Goal: Information Seeking & Learning: Check status

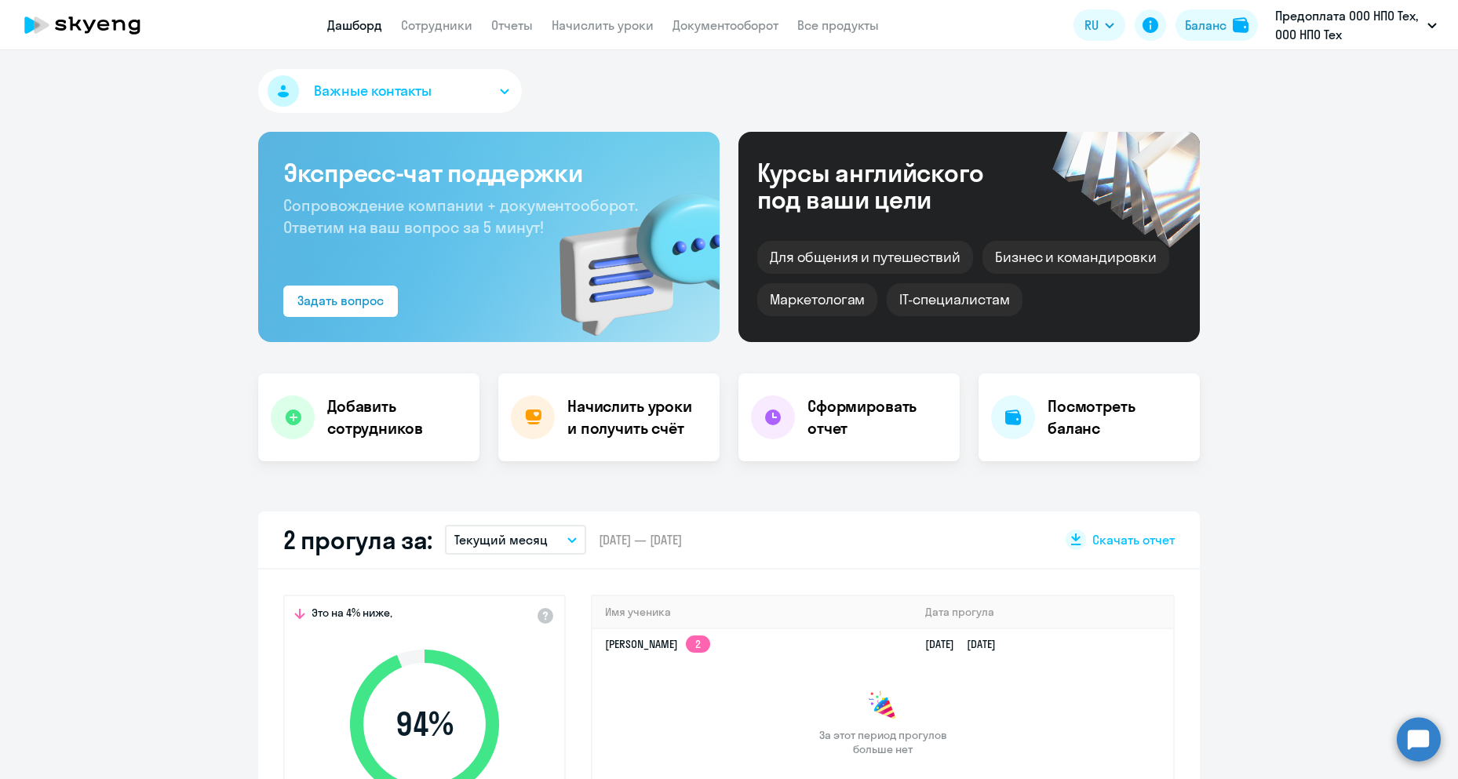
select select "30"
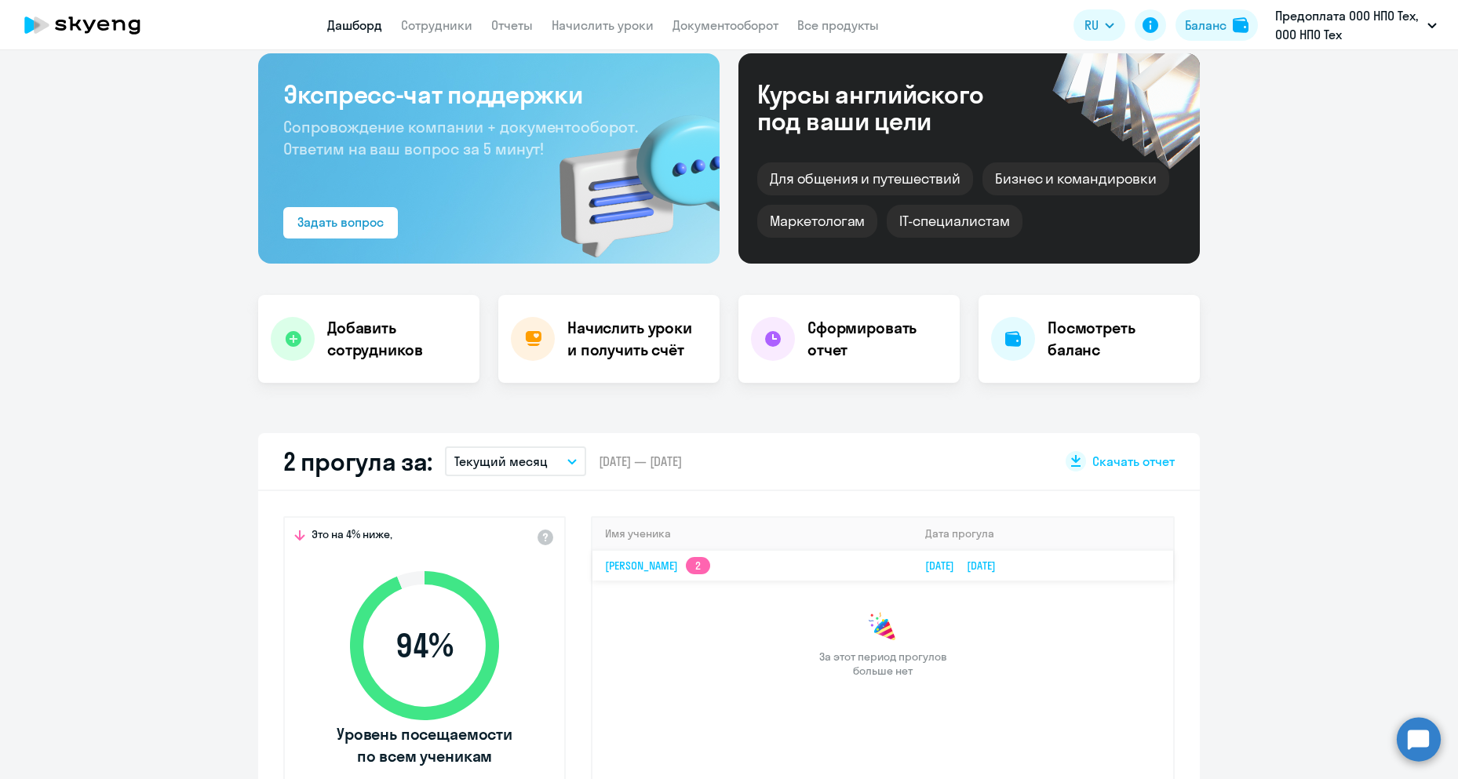
click at [698, 568] on link "[PERSON_NAME] 2" at bounding box center [657, 566] width 105 height 14
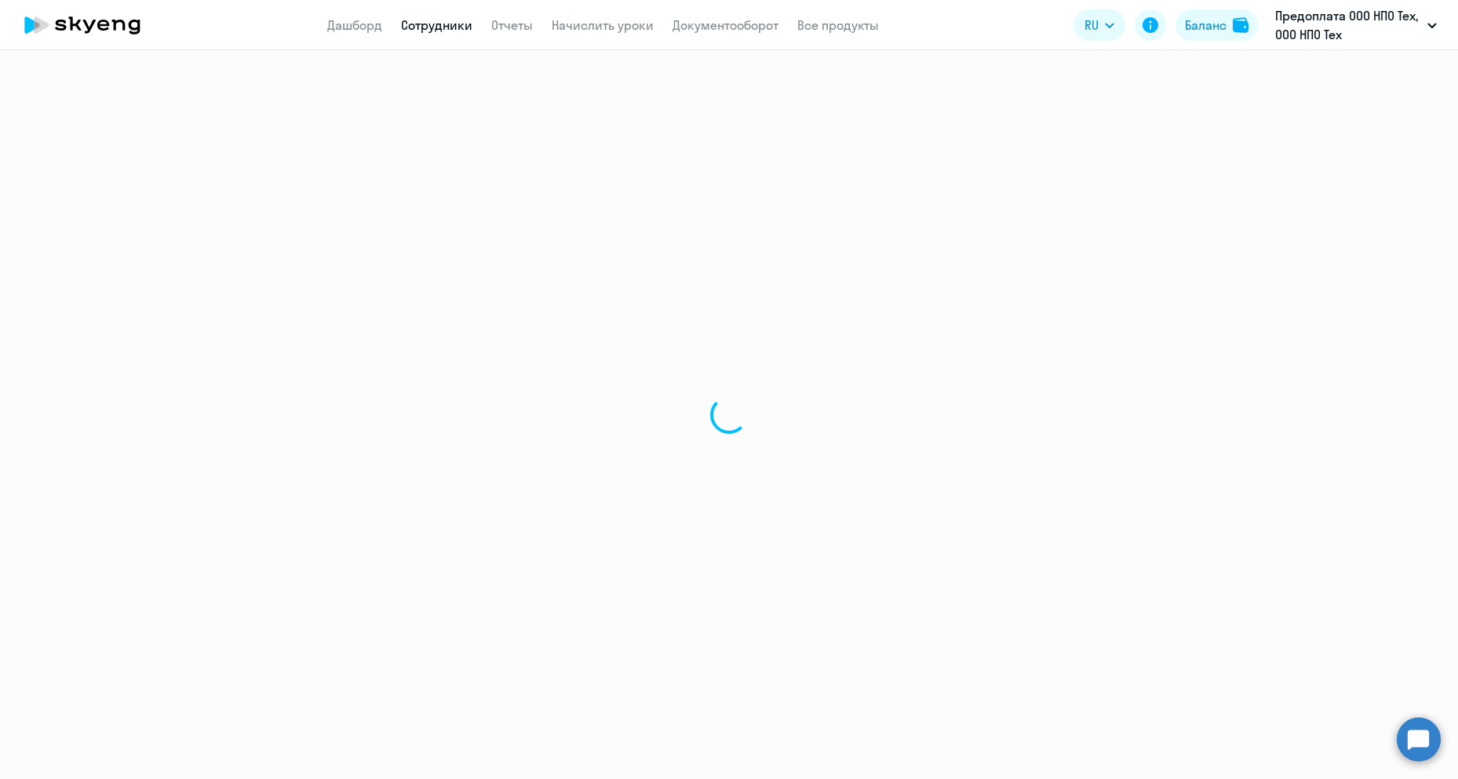
select select "english"
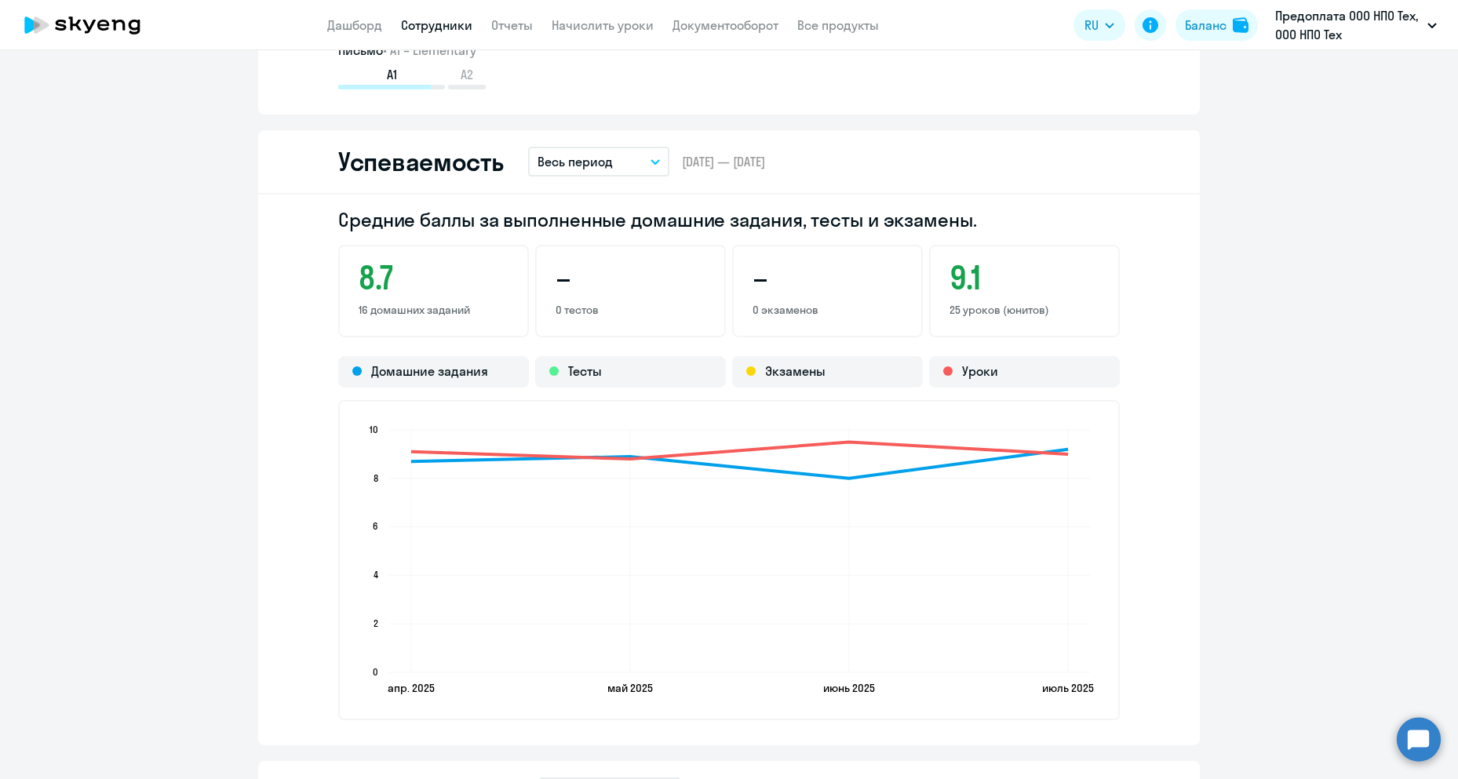
scroll to position [1324, 0]
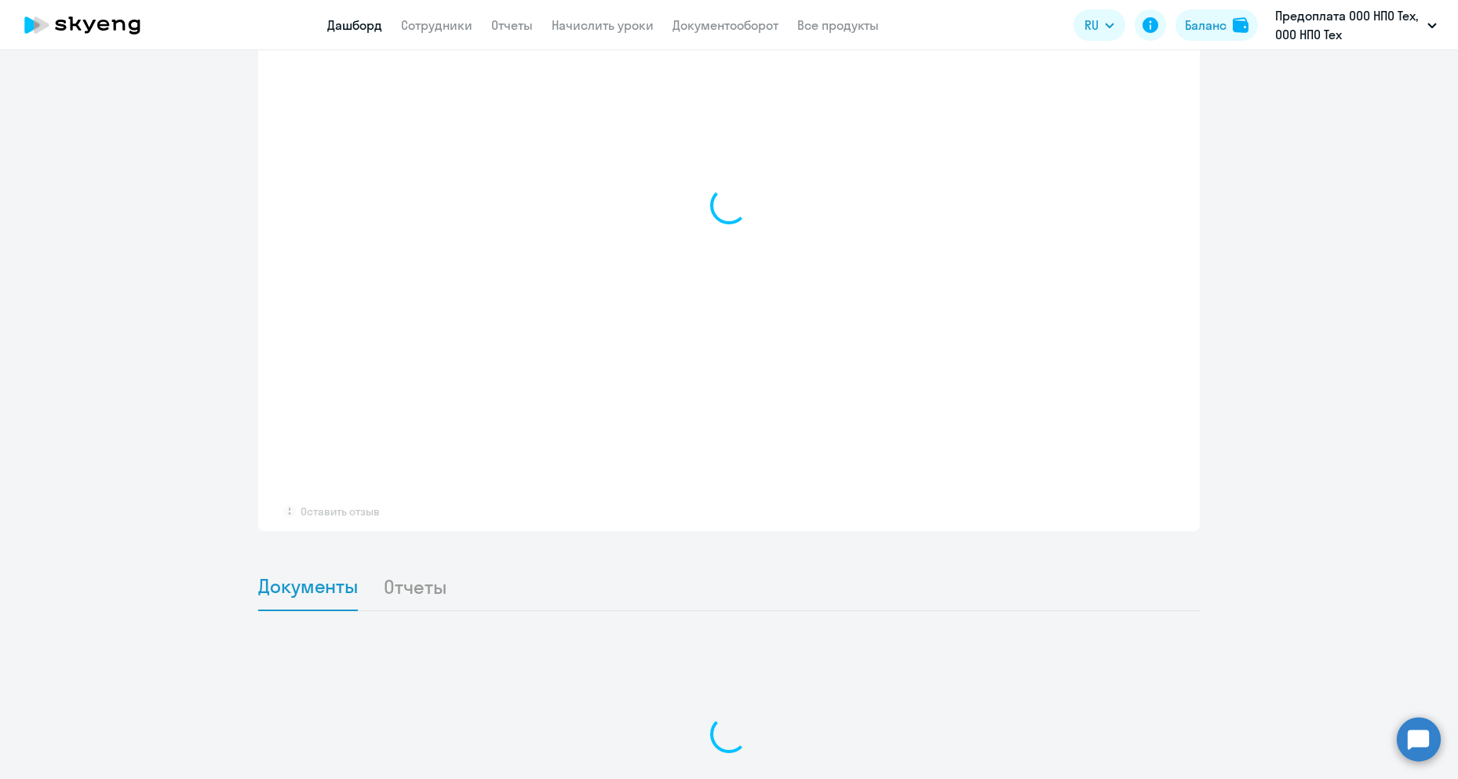
select select "30"
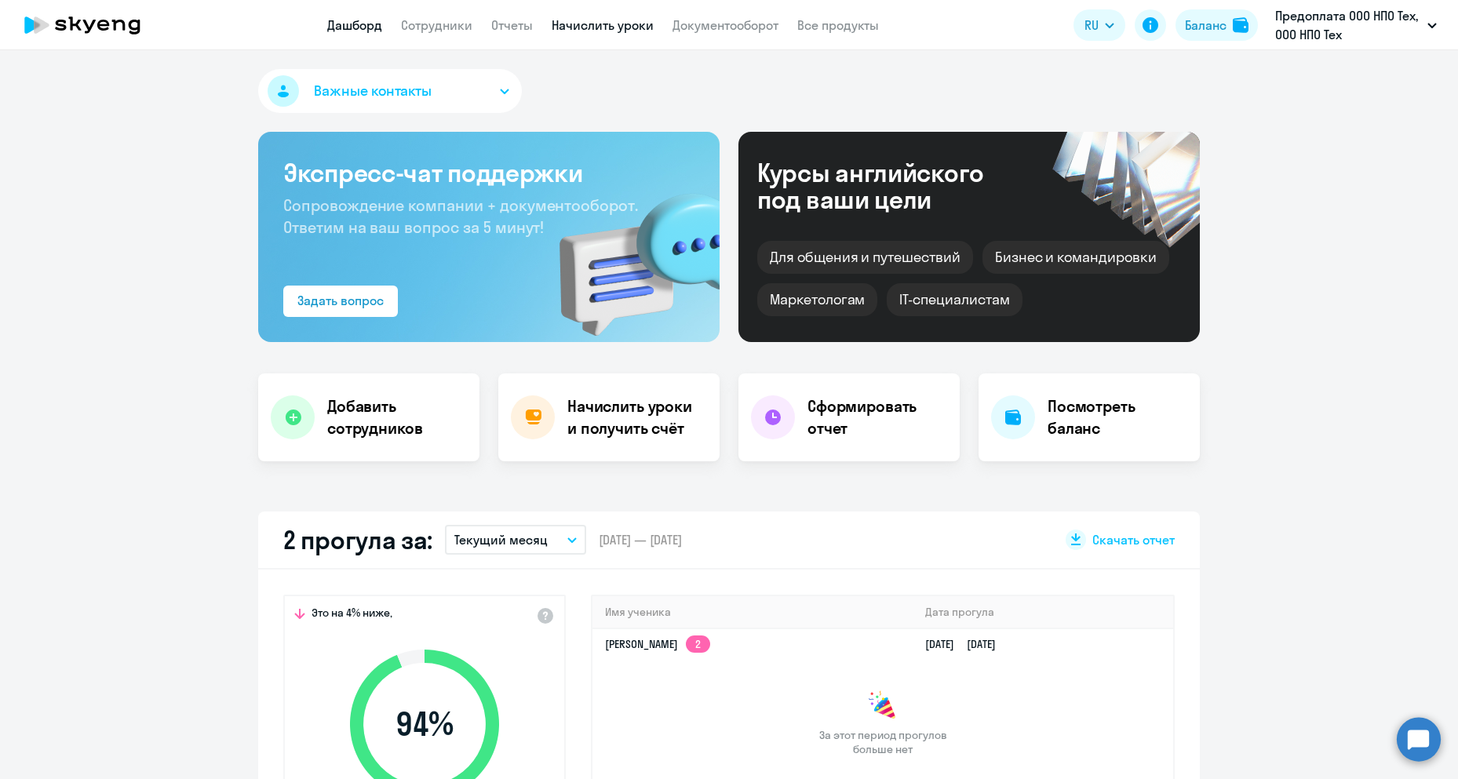
click at [619, 24] on link "Начислить уроки" at bounding box center [603, 25] width 102 height 16
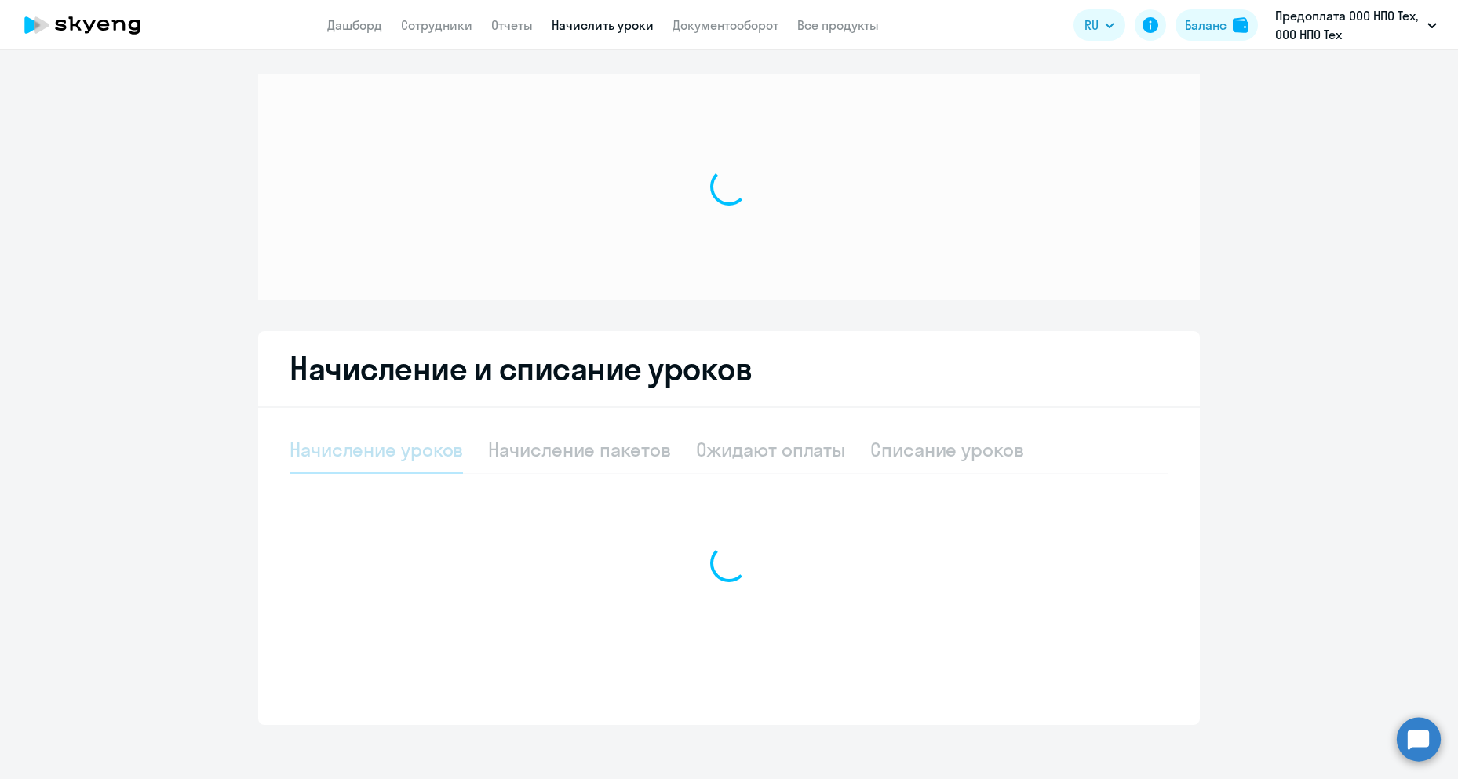
select select "10"
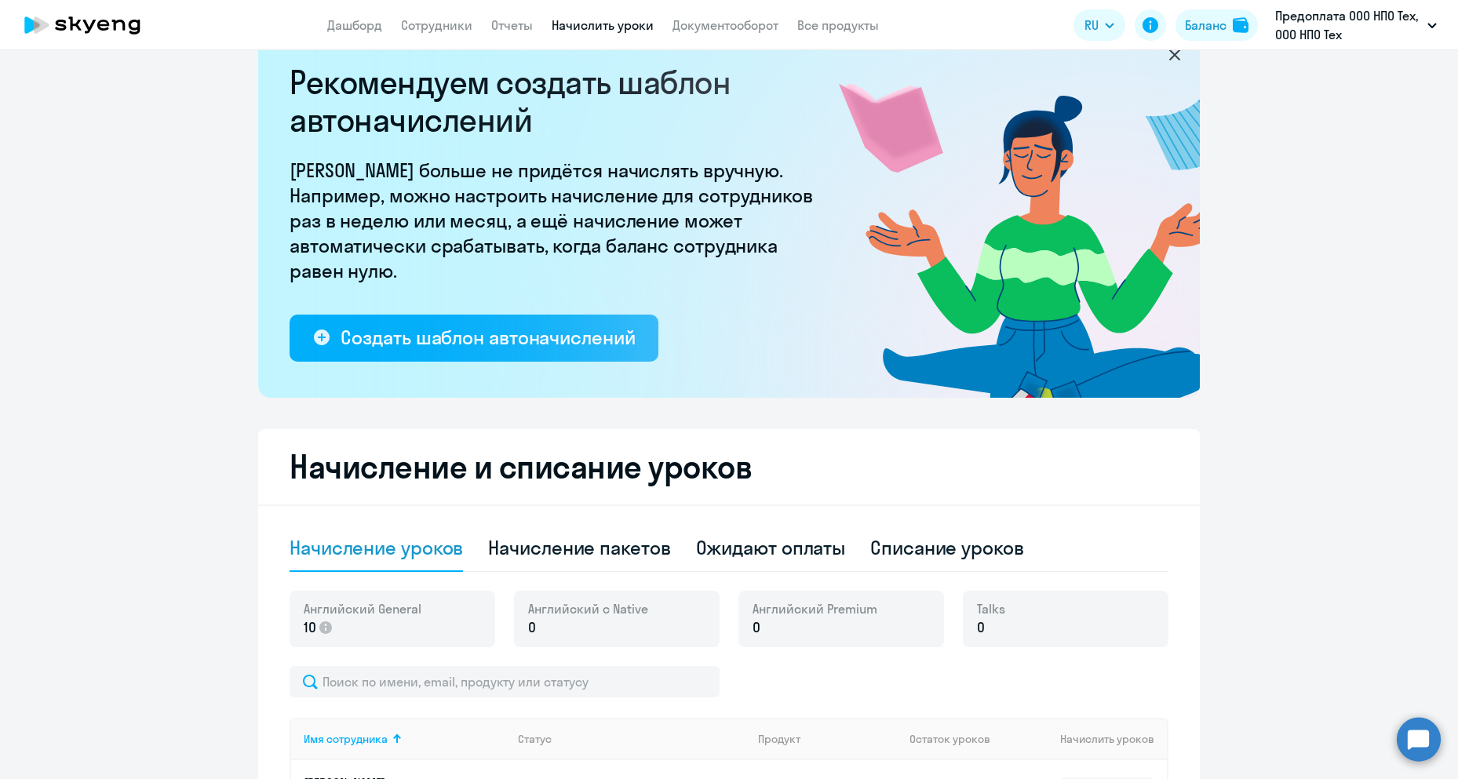
scroll to position [523, 0]
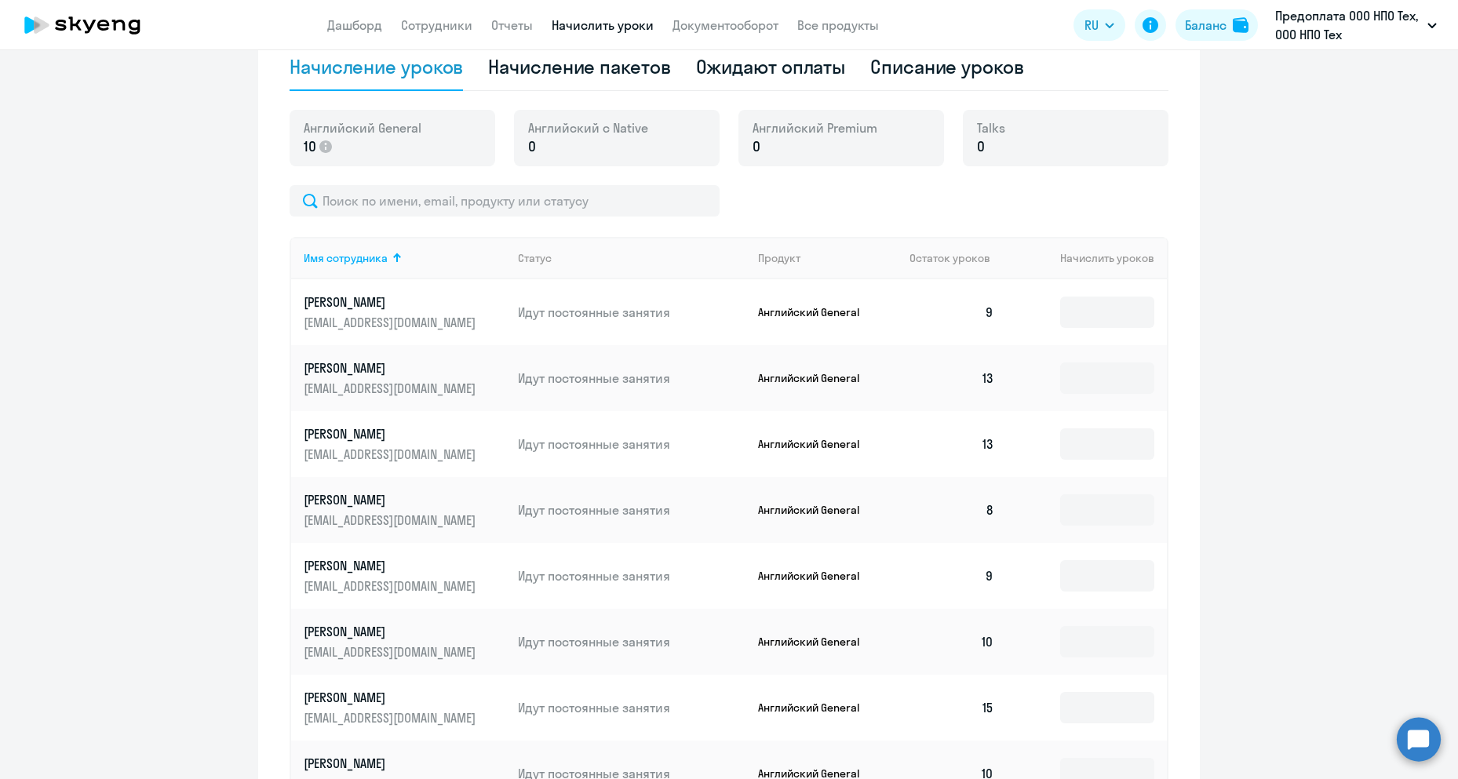
click at [112, 20] on icon at bounding box center [82, 24] width 138 height 39
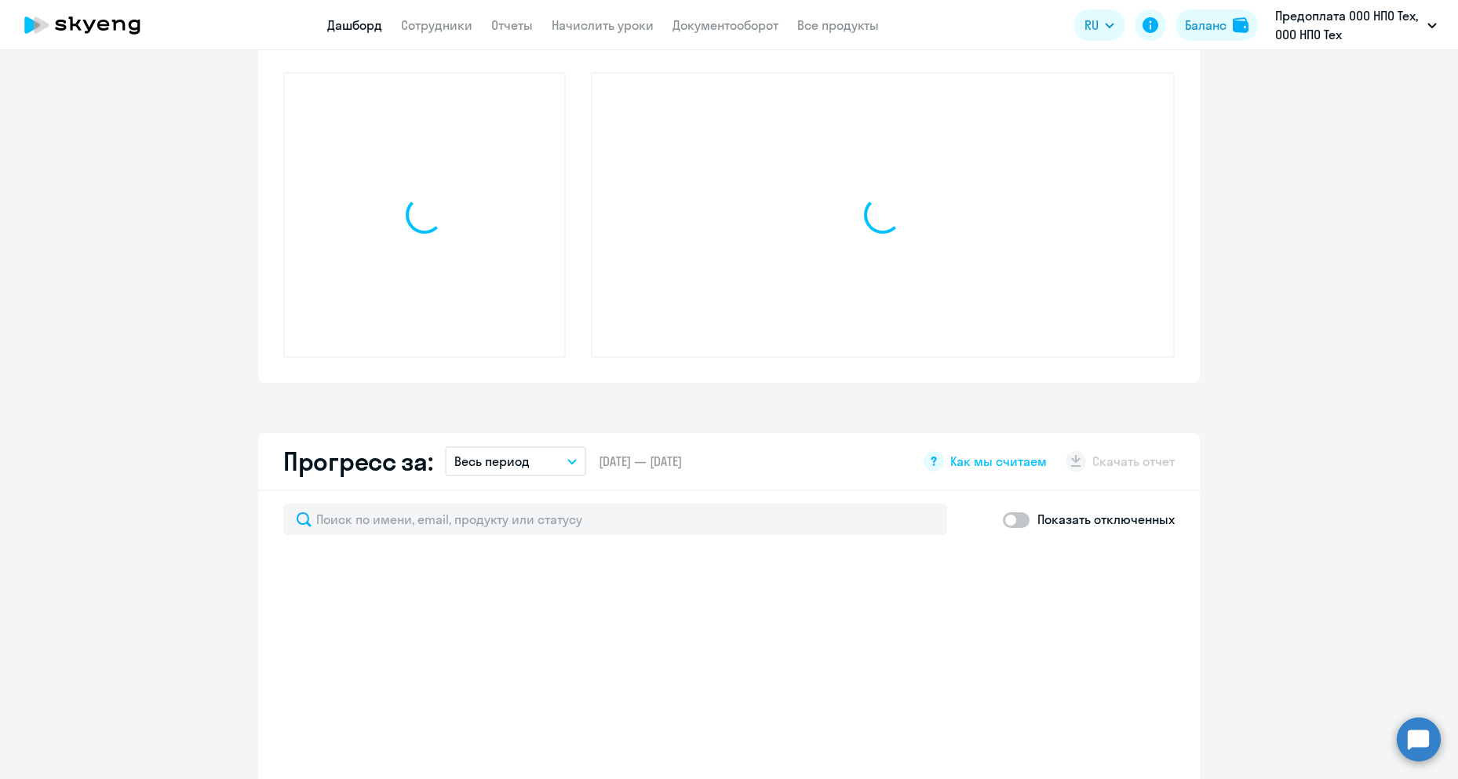
select select "30"
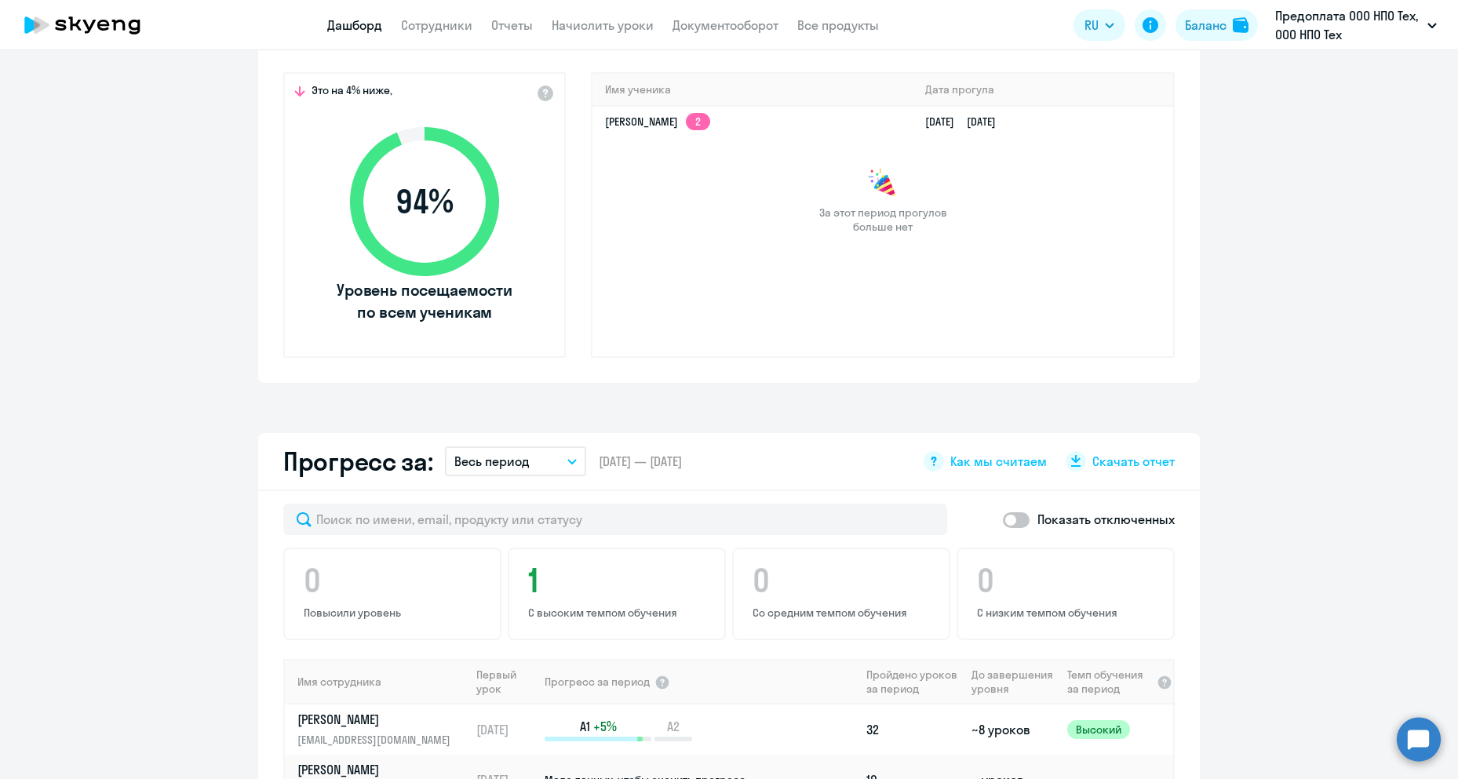
scroll to position [444, 0]
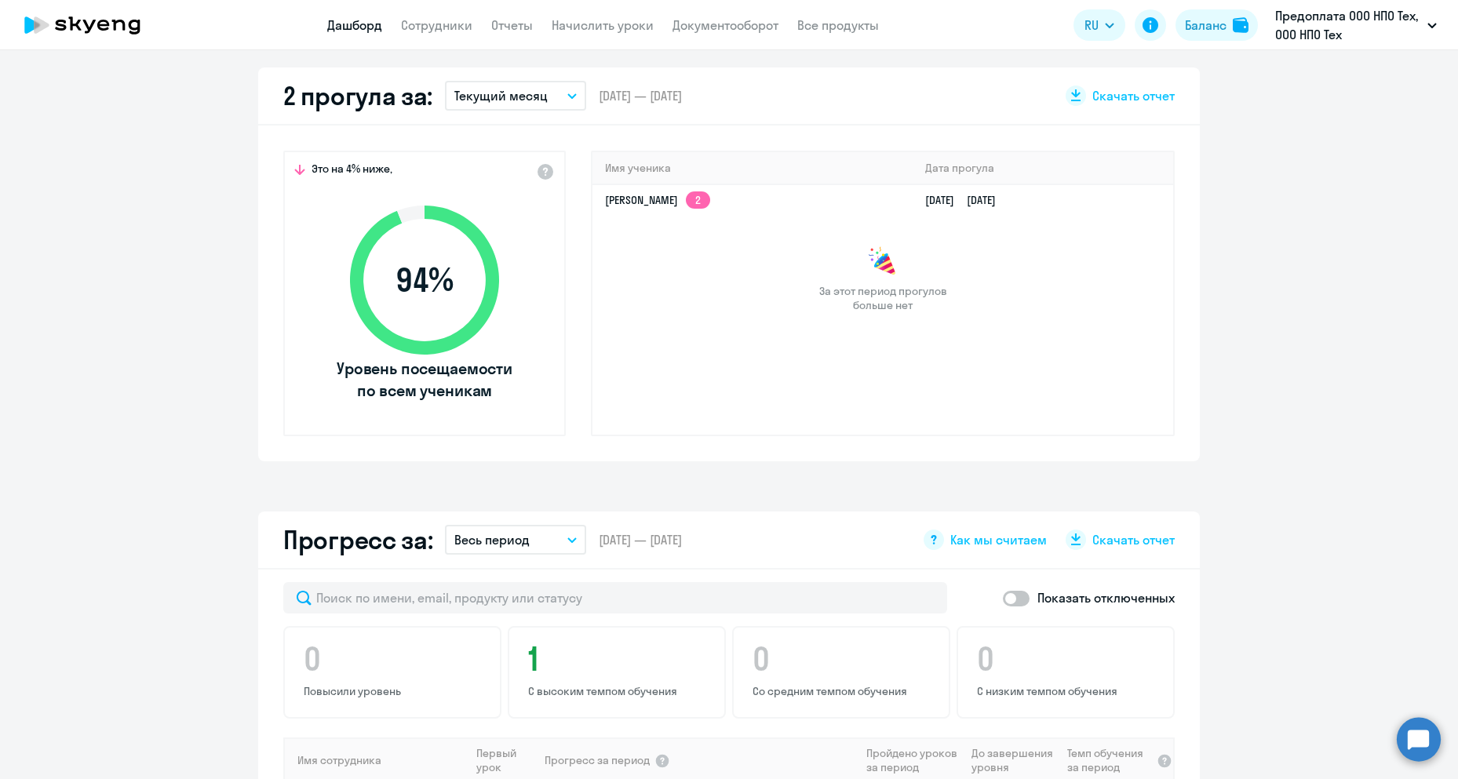
click at [559, 97] on button "Текущий месяц" at bounding box center [515, 96] width 141 height 30
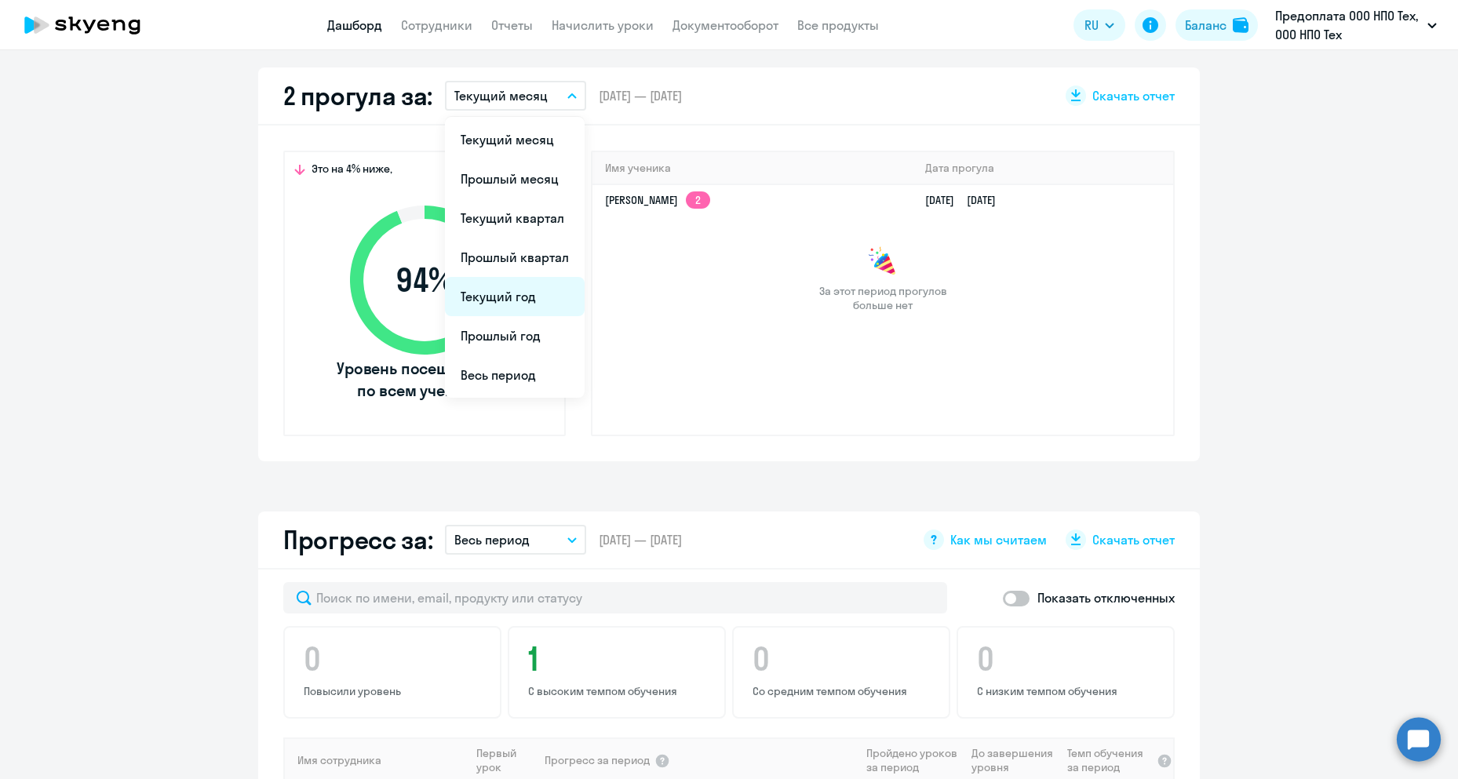
click at [494, 287] on li "Текущий год" at bounding box center [515, 296] width 140 height 39
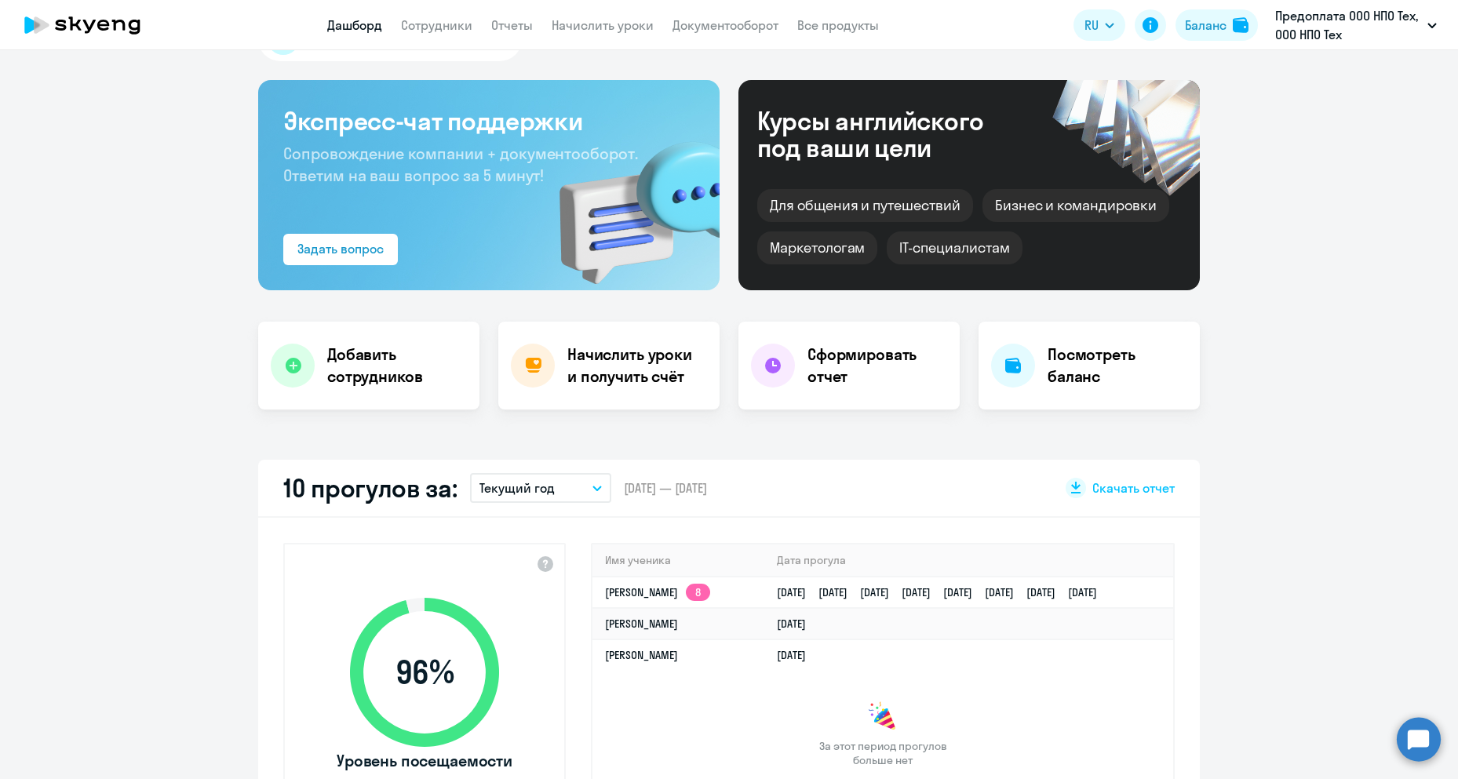
scroll to position [0, 0]
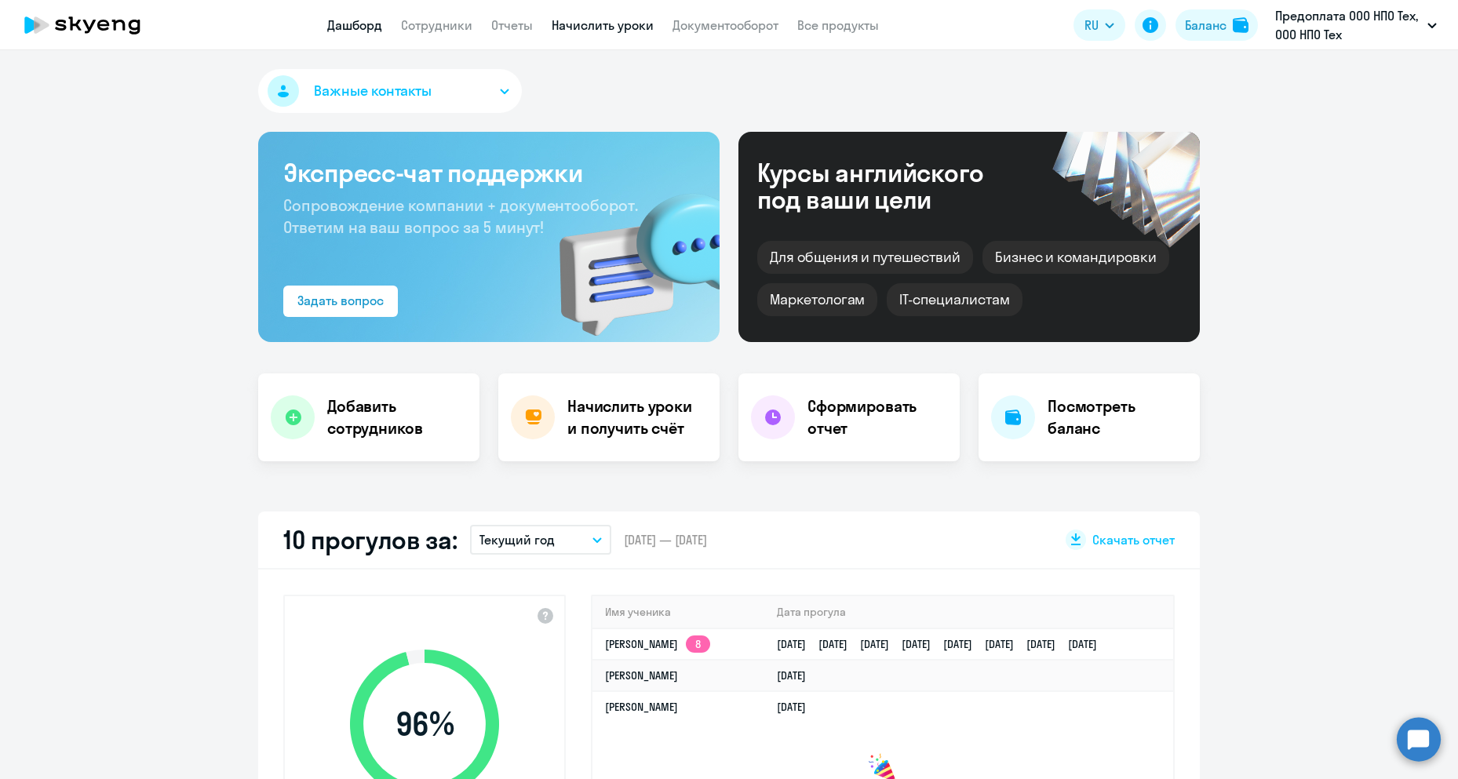
click at [597, 25] on link "Начислить уроки" at bounding box center [603, 25] width 102 height 16
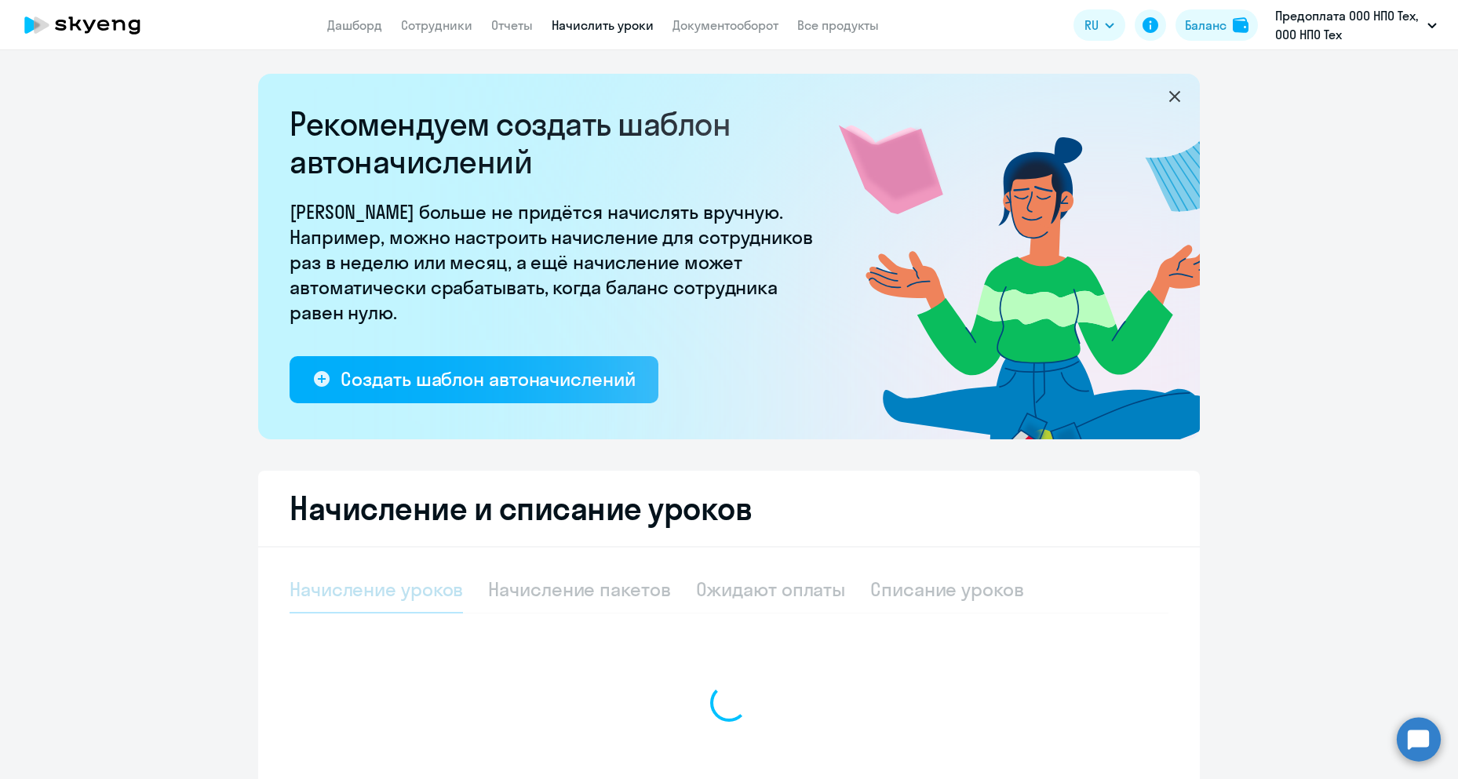
select select "10"
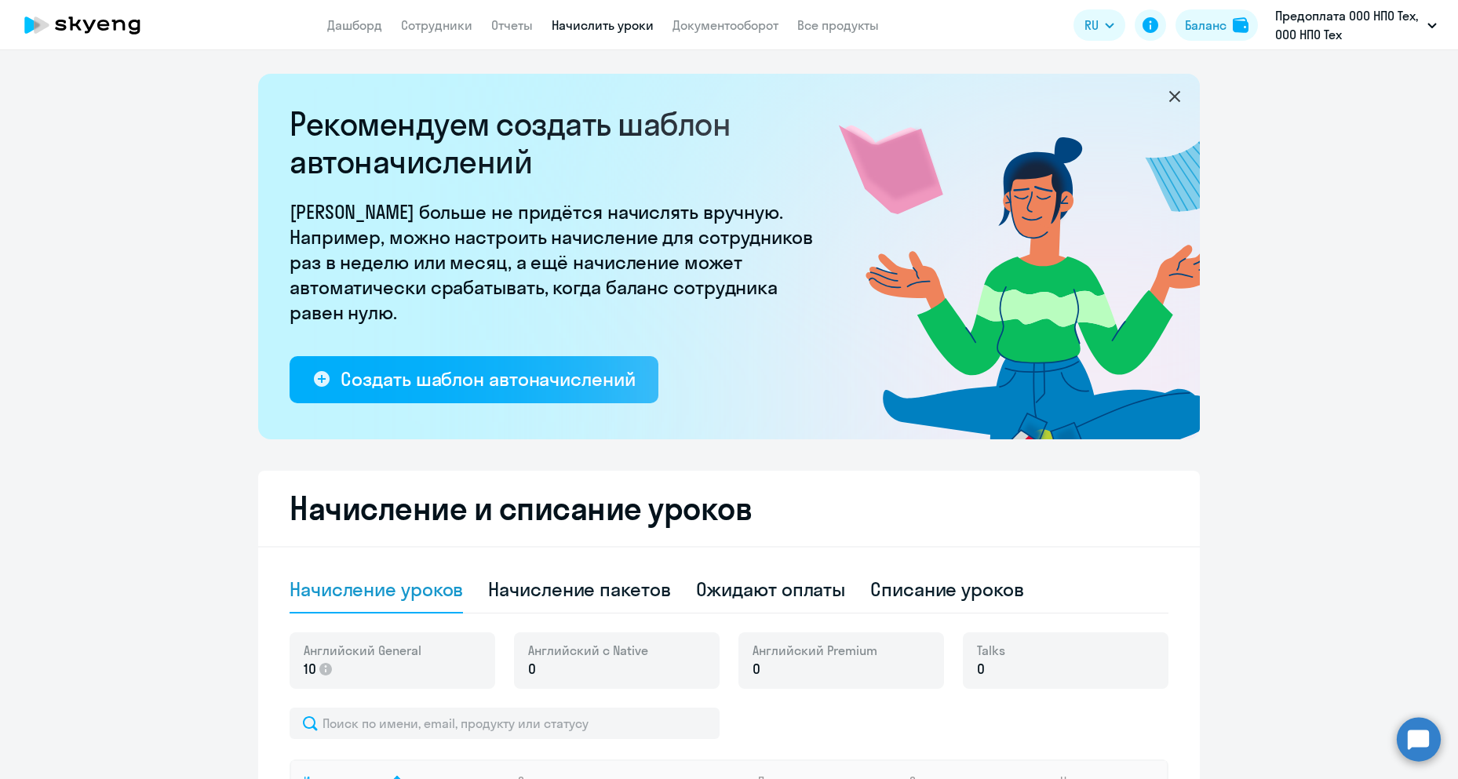
scroll to position [78, 0]
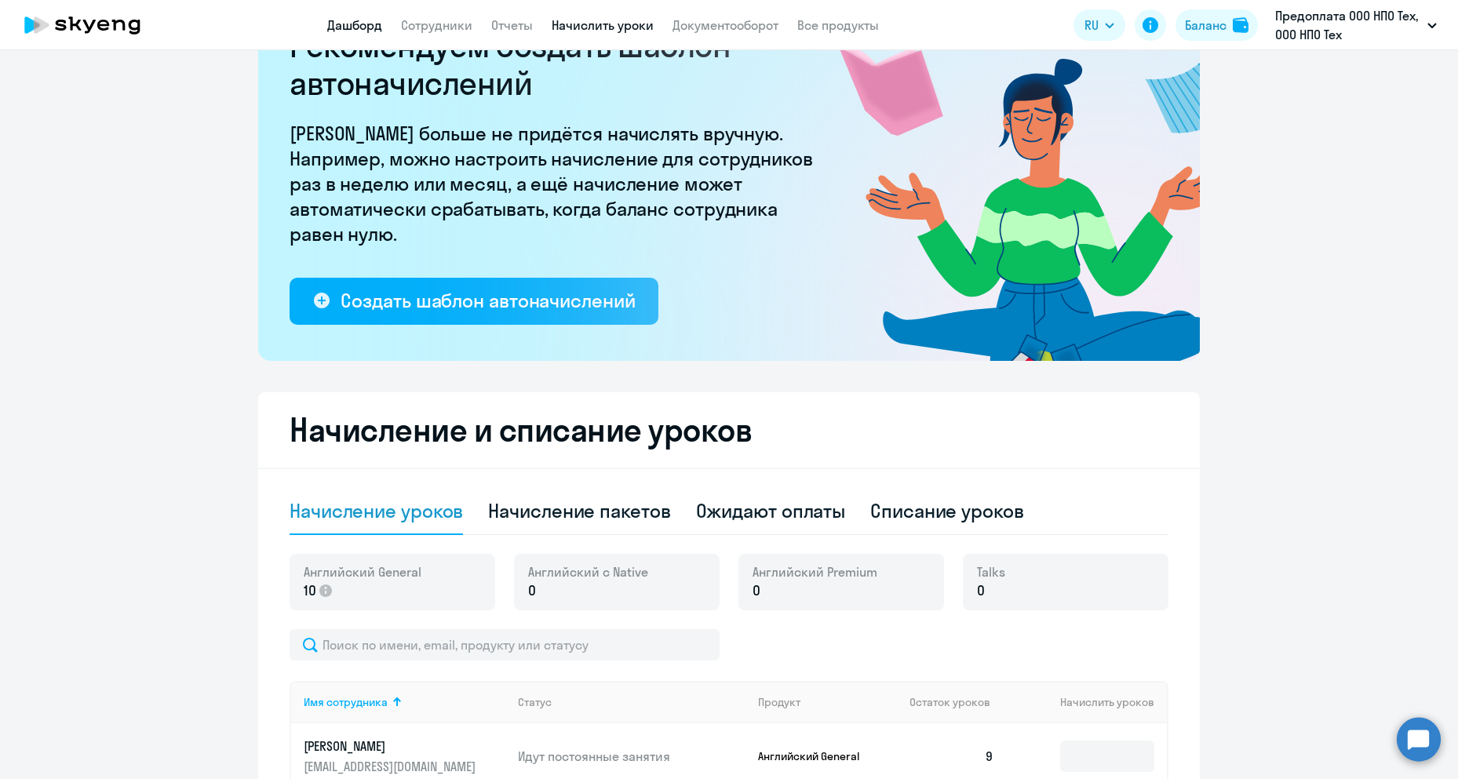
click at [370, 20] on link "Дашборд" at bounding box center [354, 25] width 55 height 16
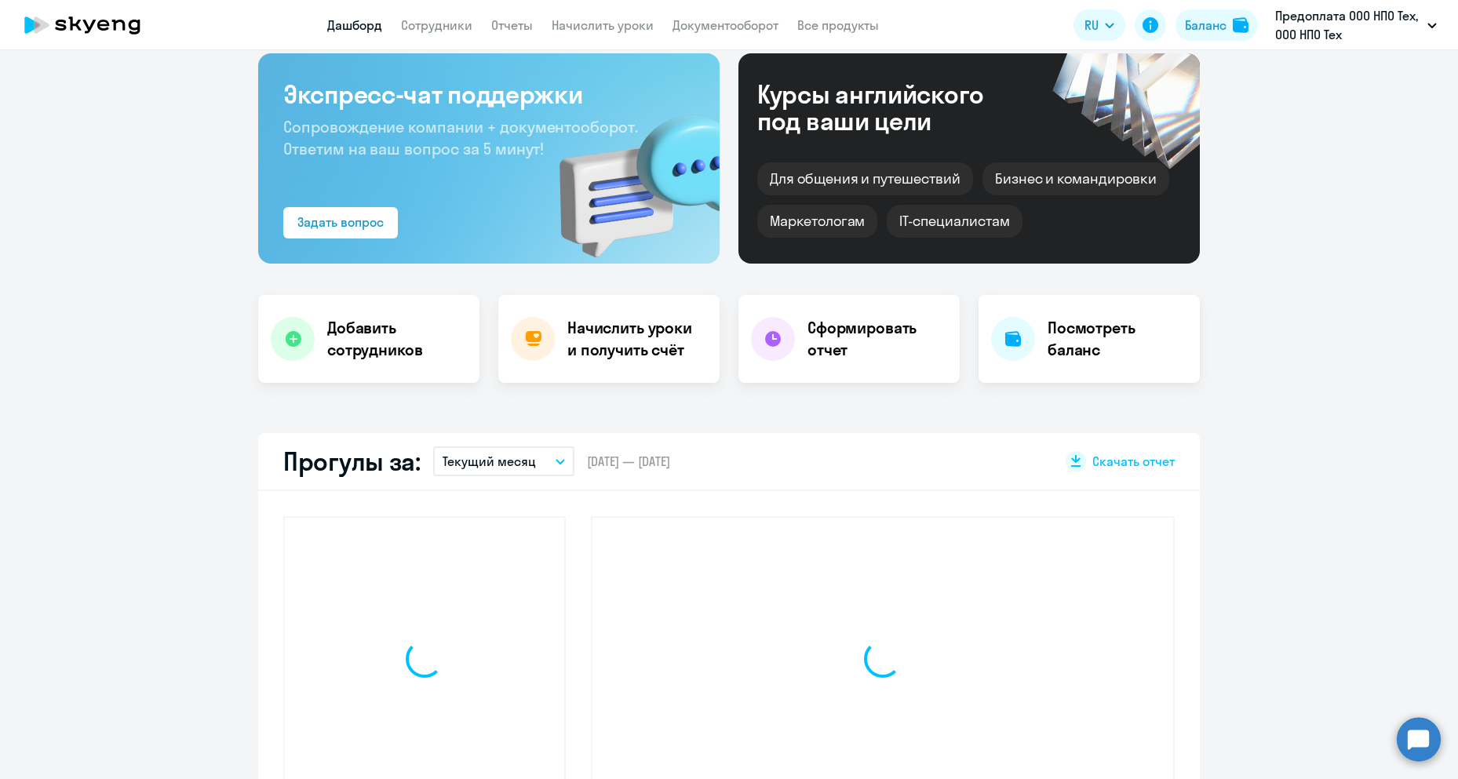
scroll to position [188, 0]
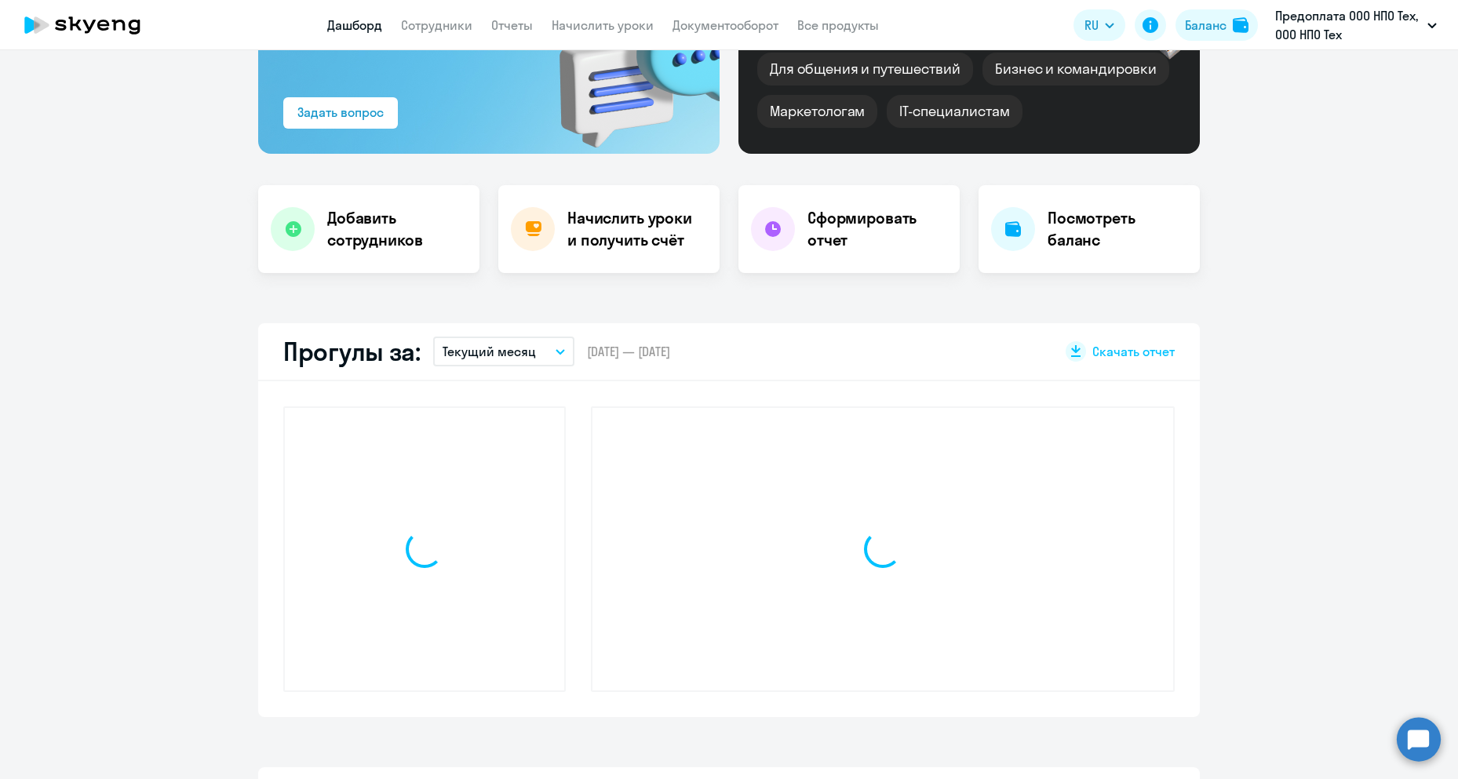
select select "30"
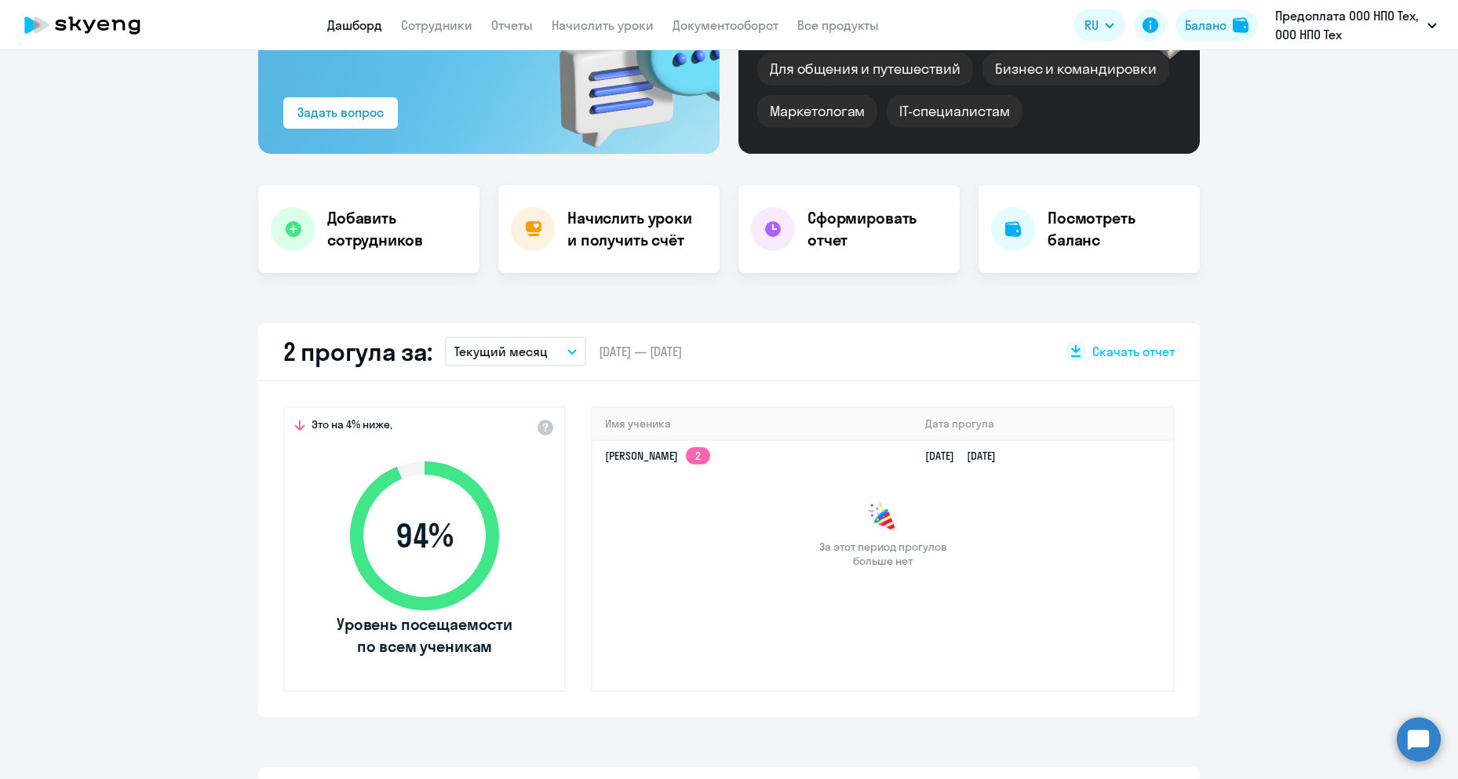
scroll to position [0, 0]
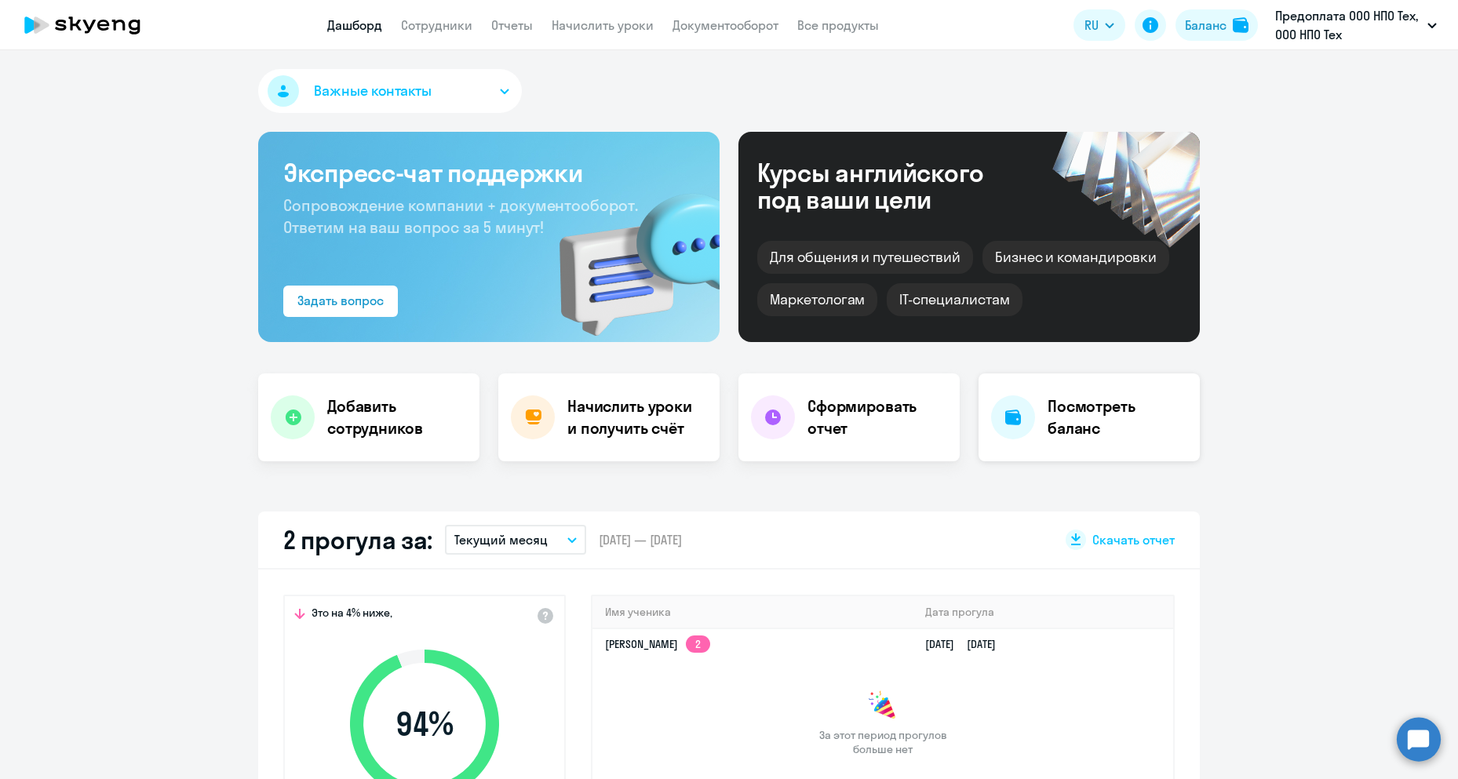
click at [1065, 423] on h4 "Посмотреть баланс" at bounding box center [1118, 417] width 140 height 44
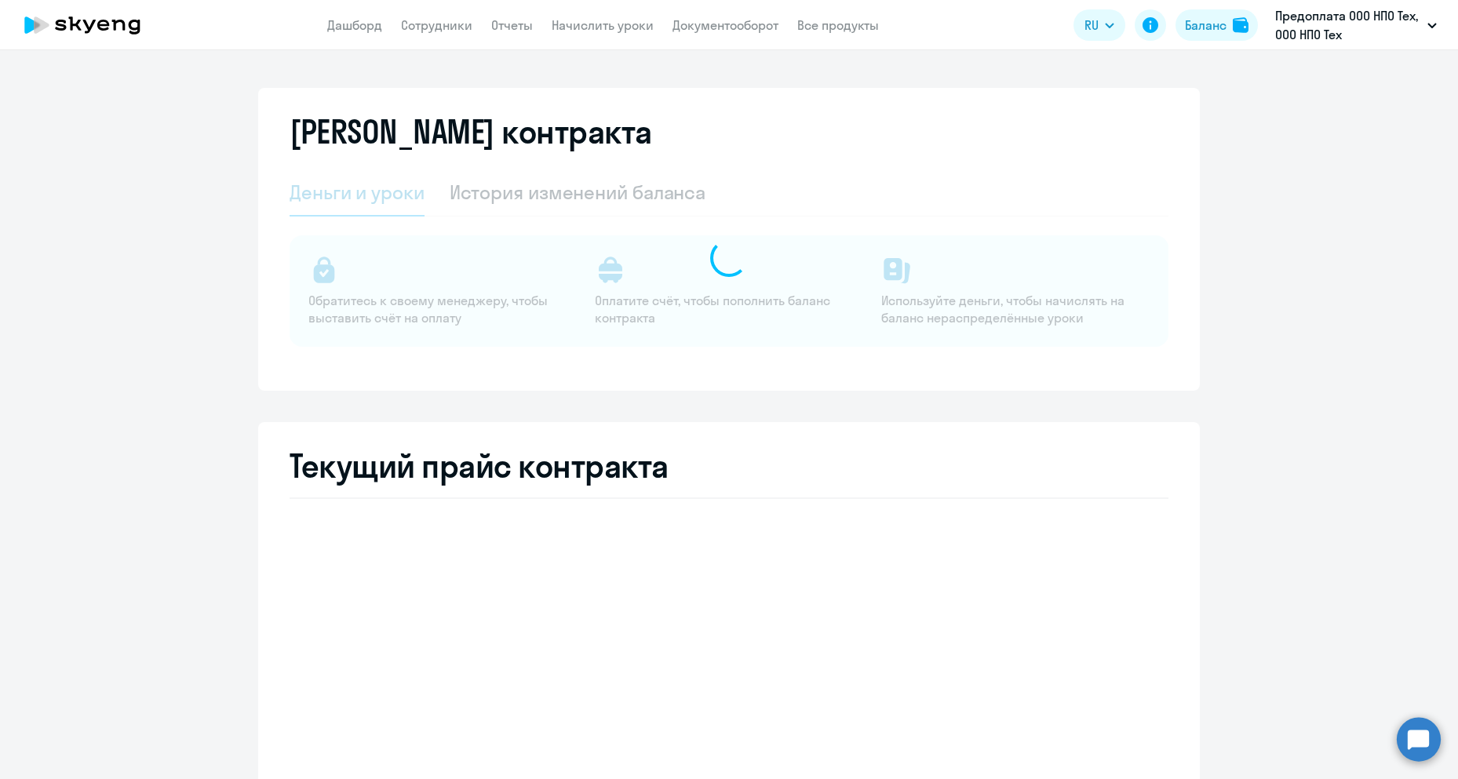
select select "english_adult_not_native_speaker"
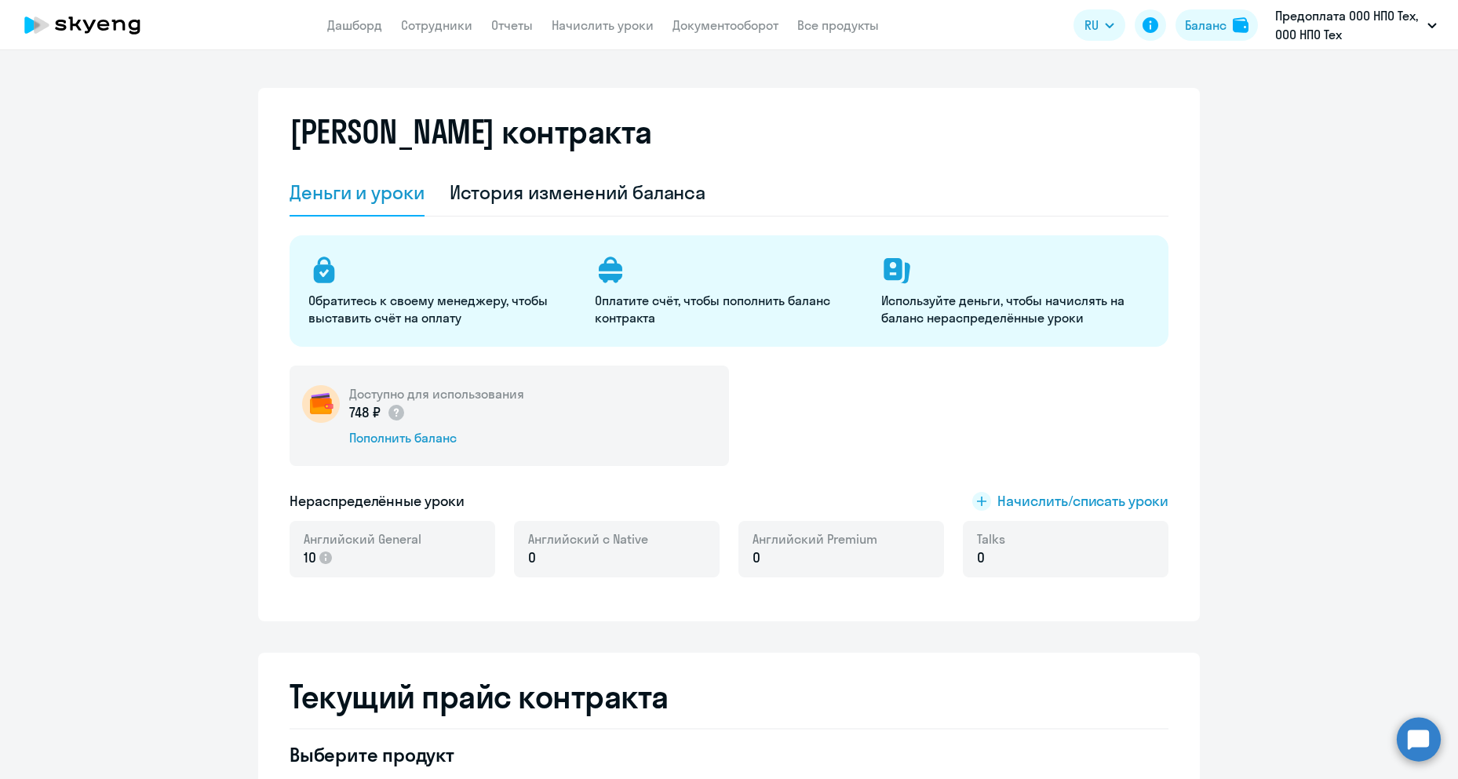
click at [361, 35] on app-header "Дашборд Сотрудники Отчеты Начислить уроки Документооборот Все продукты Дашборд …" at bounding box center [729, 25] width 1458 height 50
click at [363, 27] on link "Дашборд" at bounding box center [354, 25] width 55 height 16
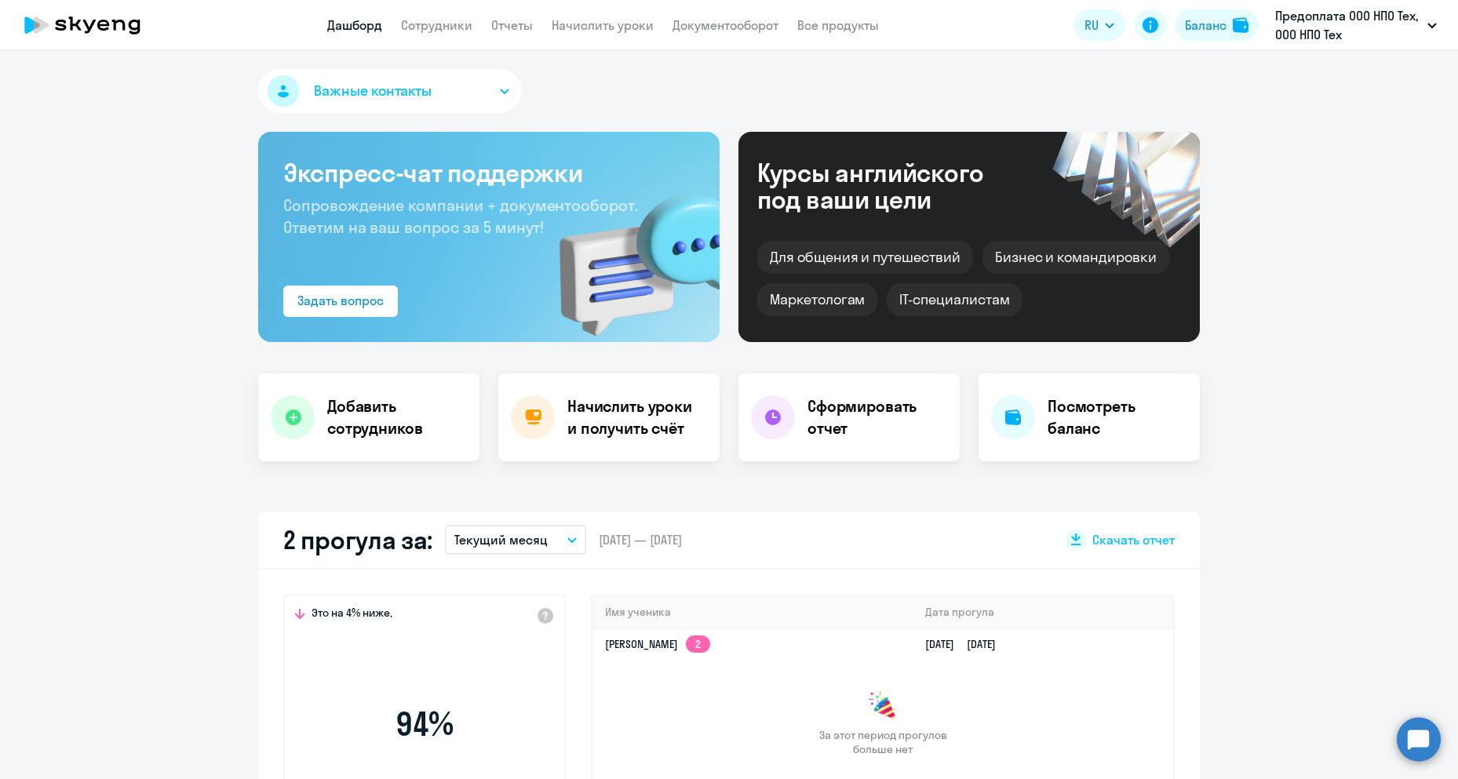
select select "30"
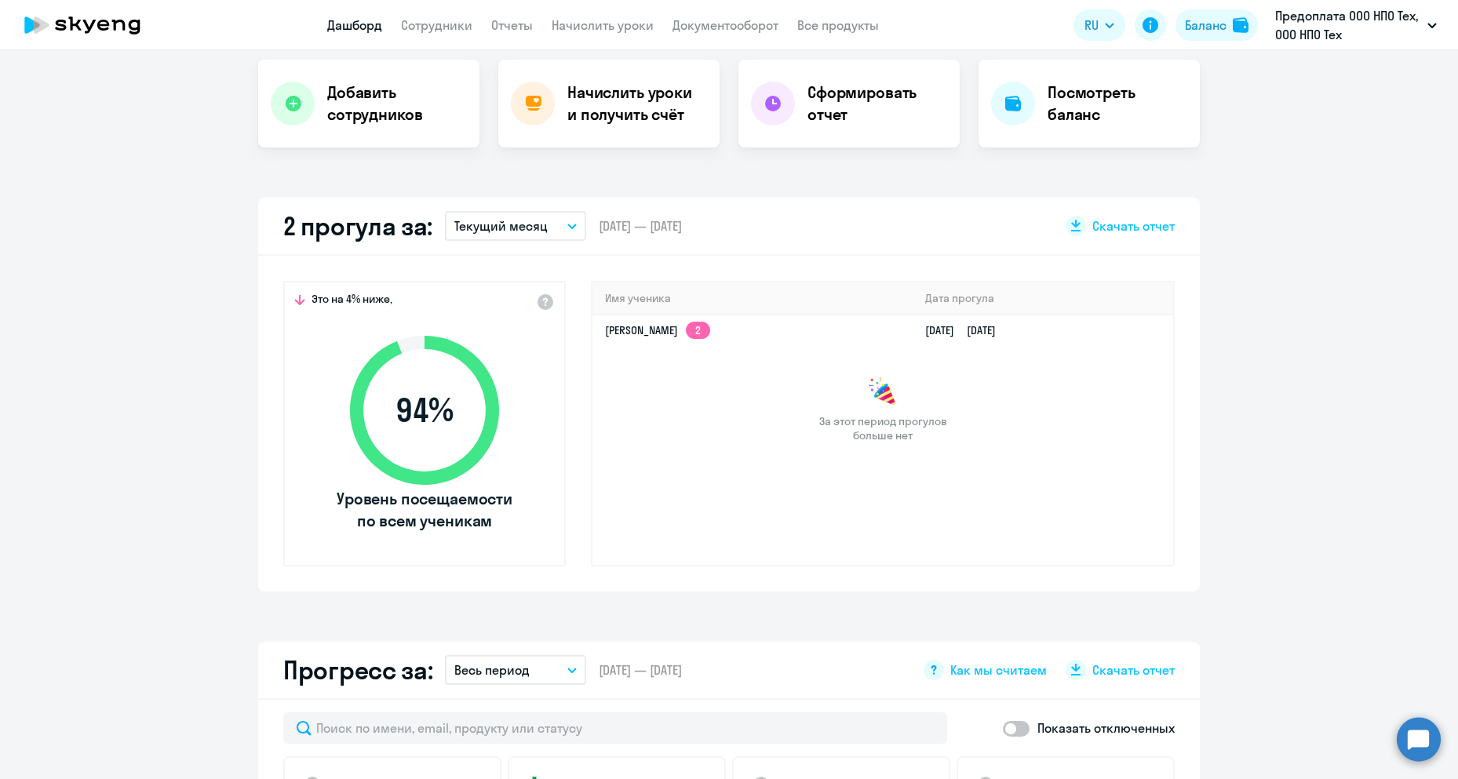
scroll to position [392, 0]
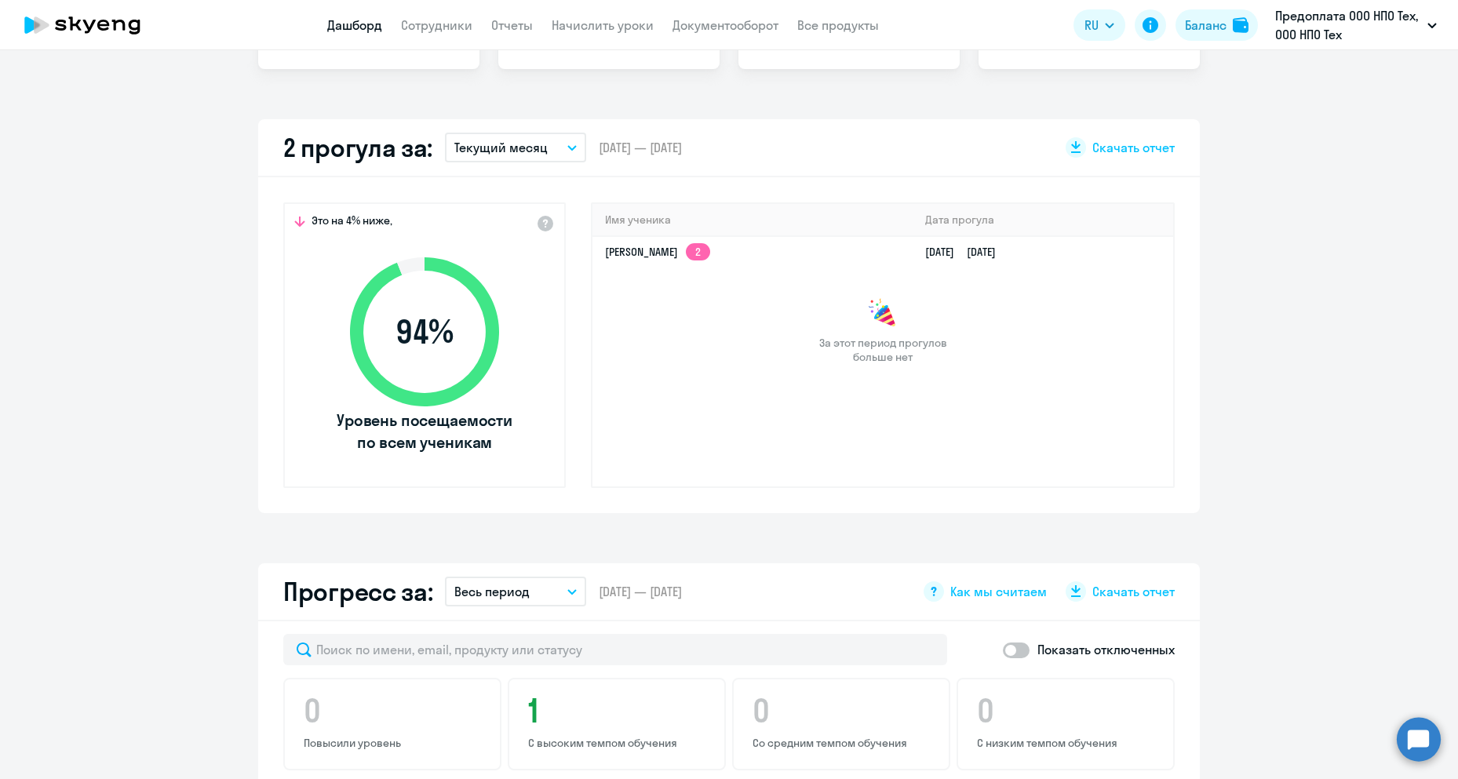
click at [560, 153] on button "Текущий месяц" at bounding box center [515, 148] width 141 height 30
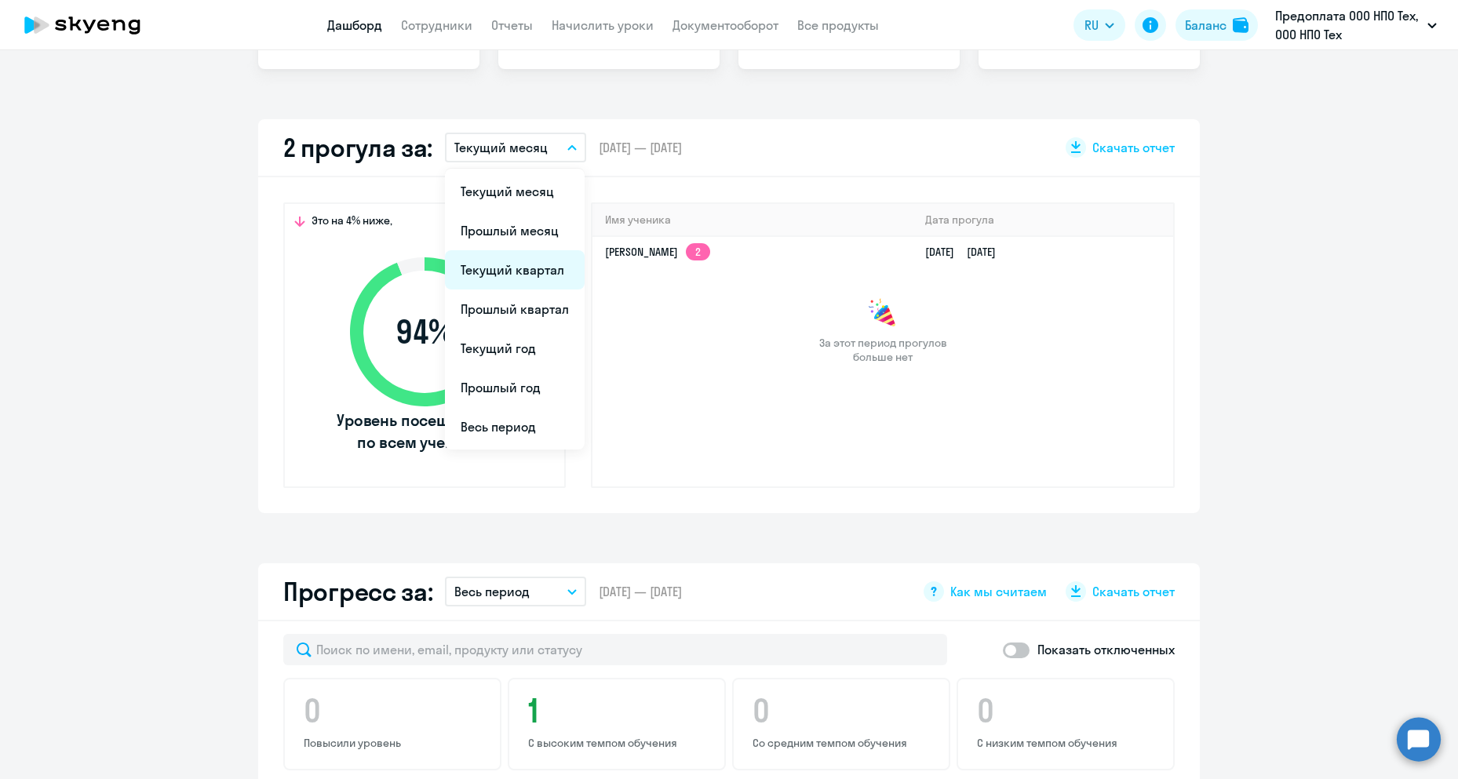
click at [530, 281] on li "Текущий квартал" at bounding box center [515, 269] width 140 height 39
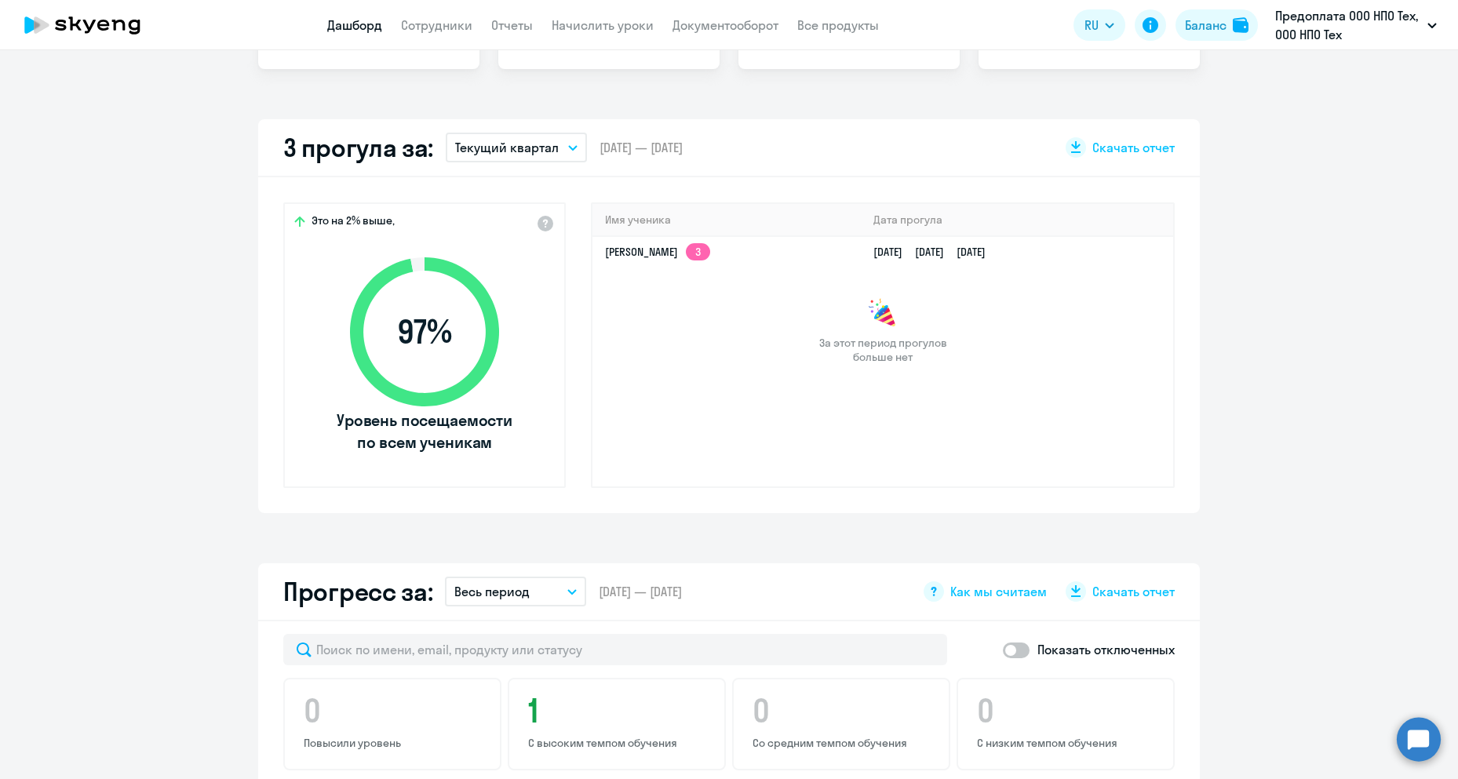
click at [573, 148] on button "Текущий квартал" at bounding box center [516, 148] width 141 height 30
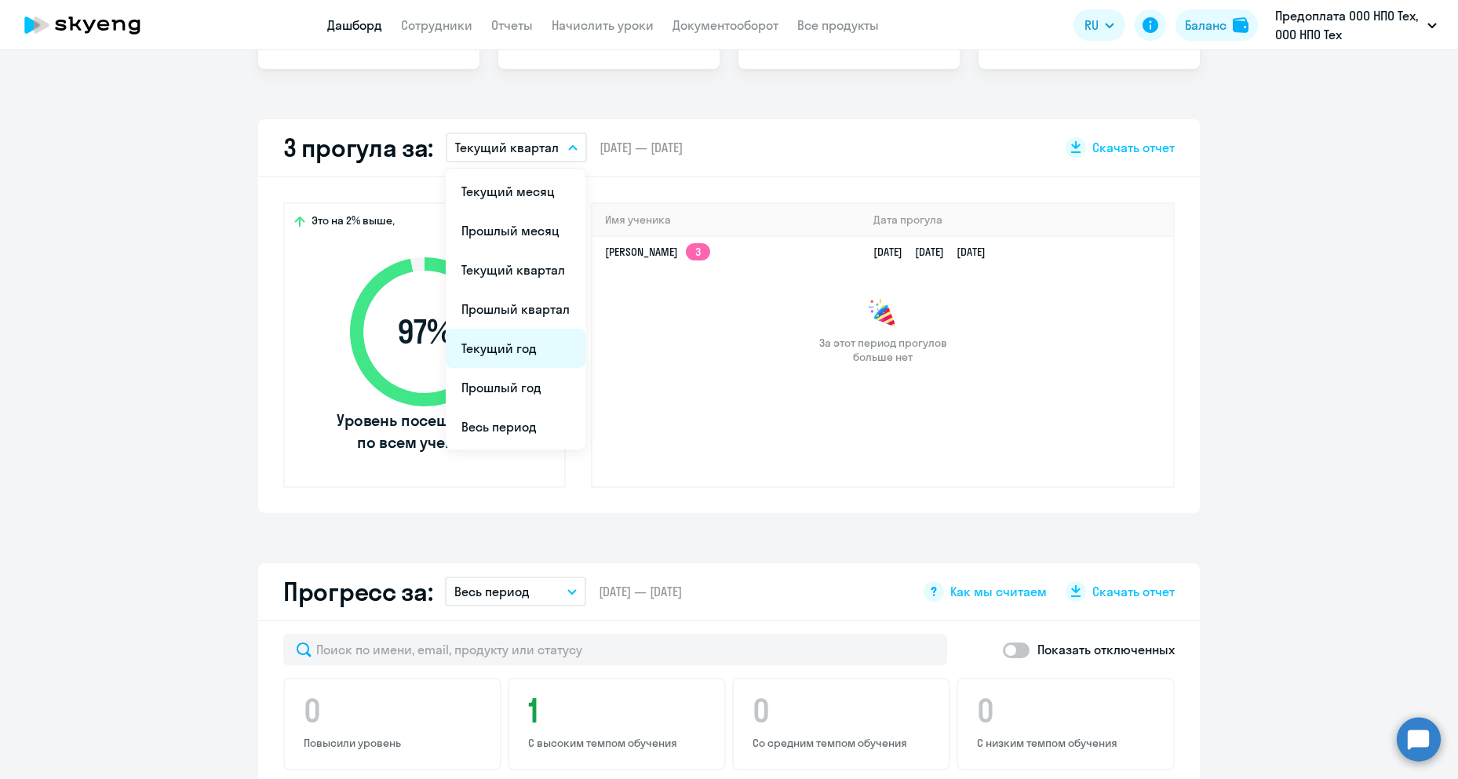
click at [513, 360] on li "Текущий год" at bounding box center [516, 348] width 140 height 39
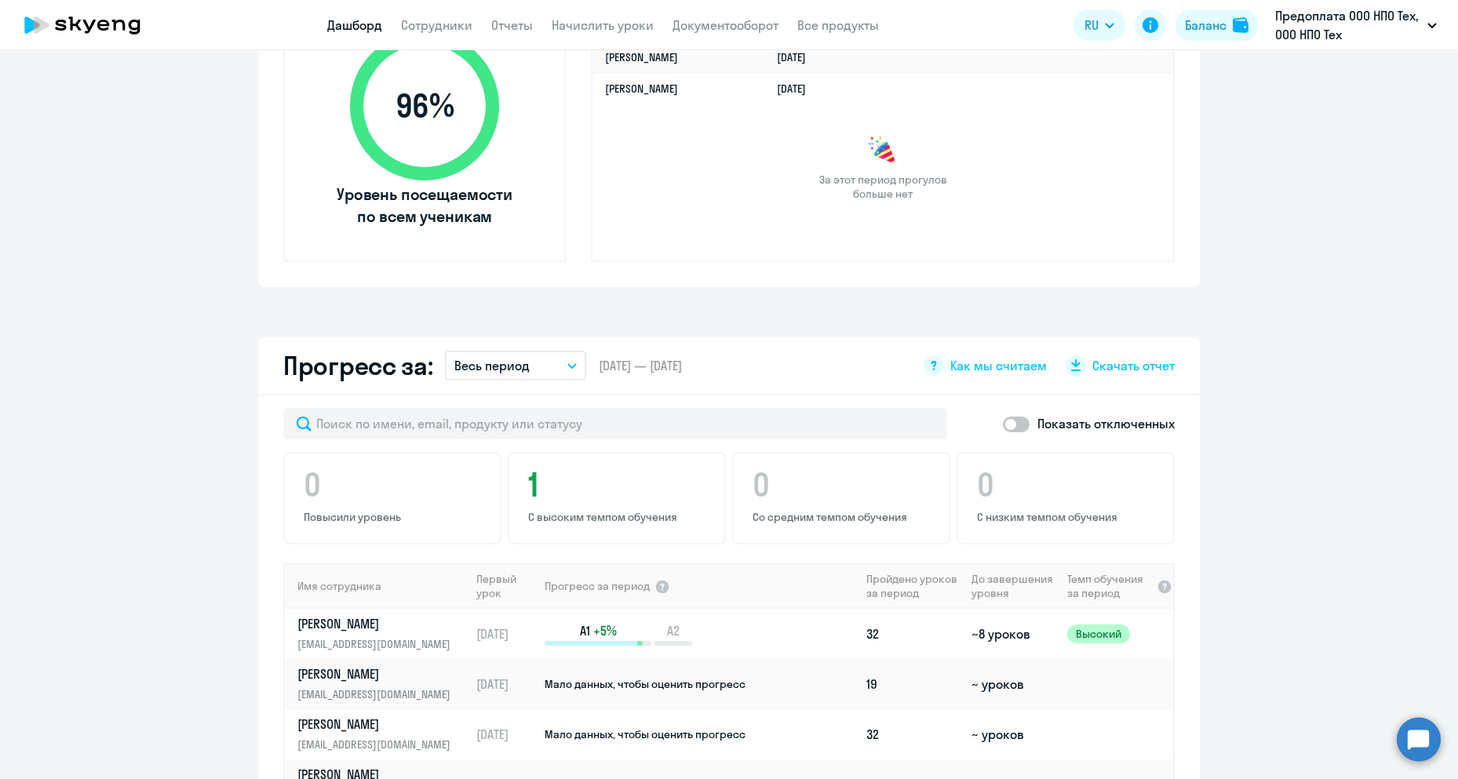
scroll to position [461, 0]
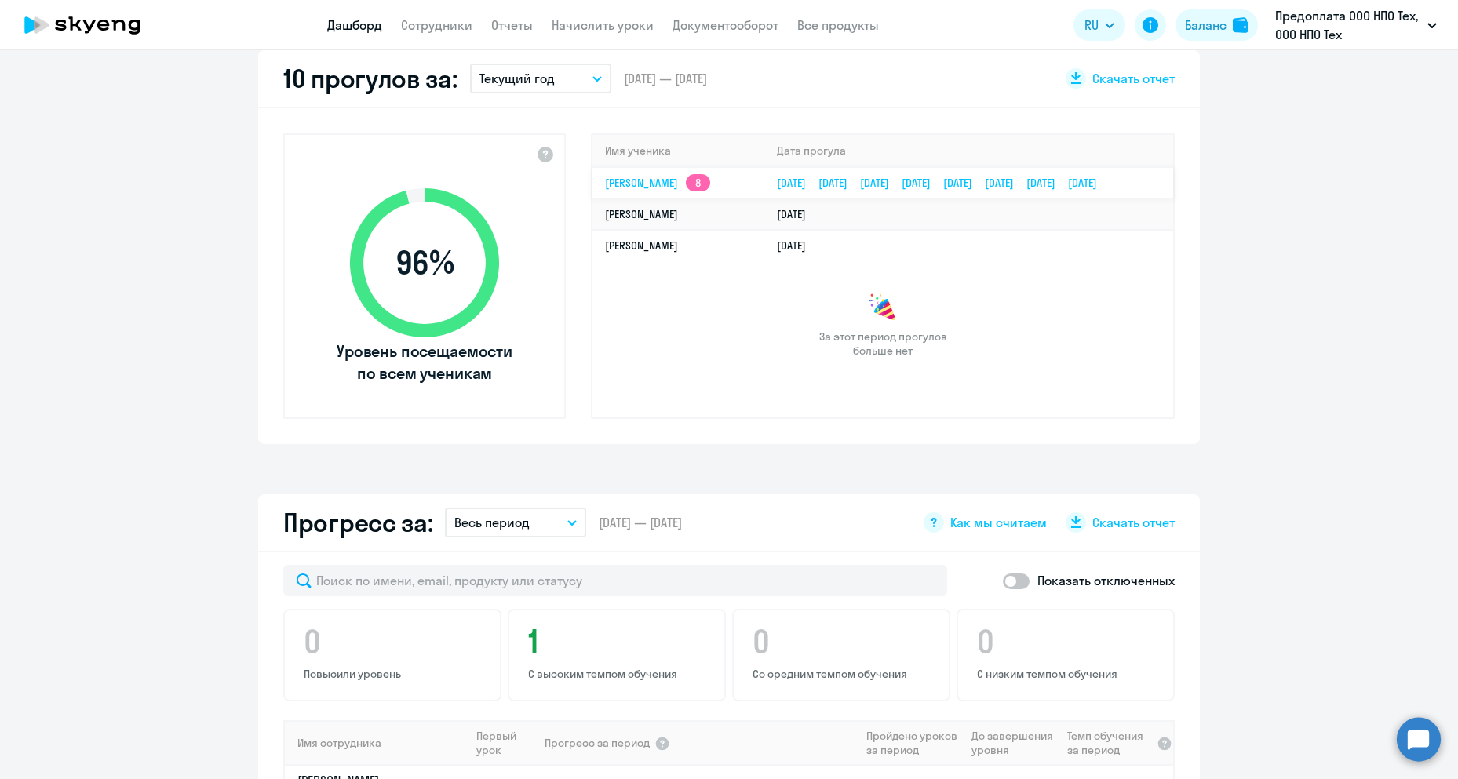
click at [710, 184] on app-skyeng-badge "8" at bounding box center [698, 182] width 24 height 17
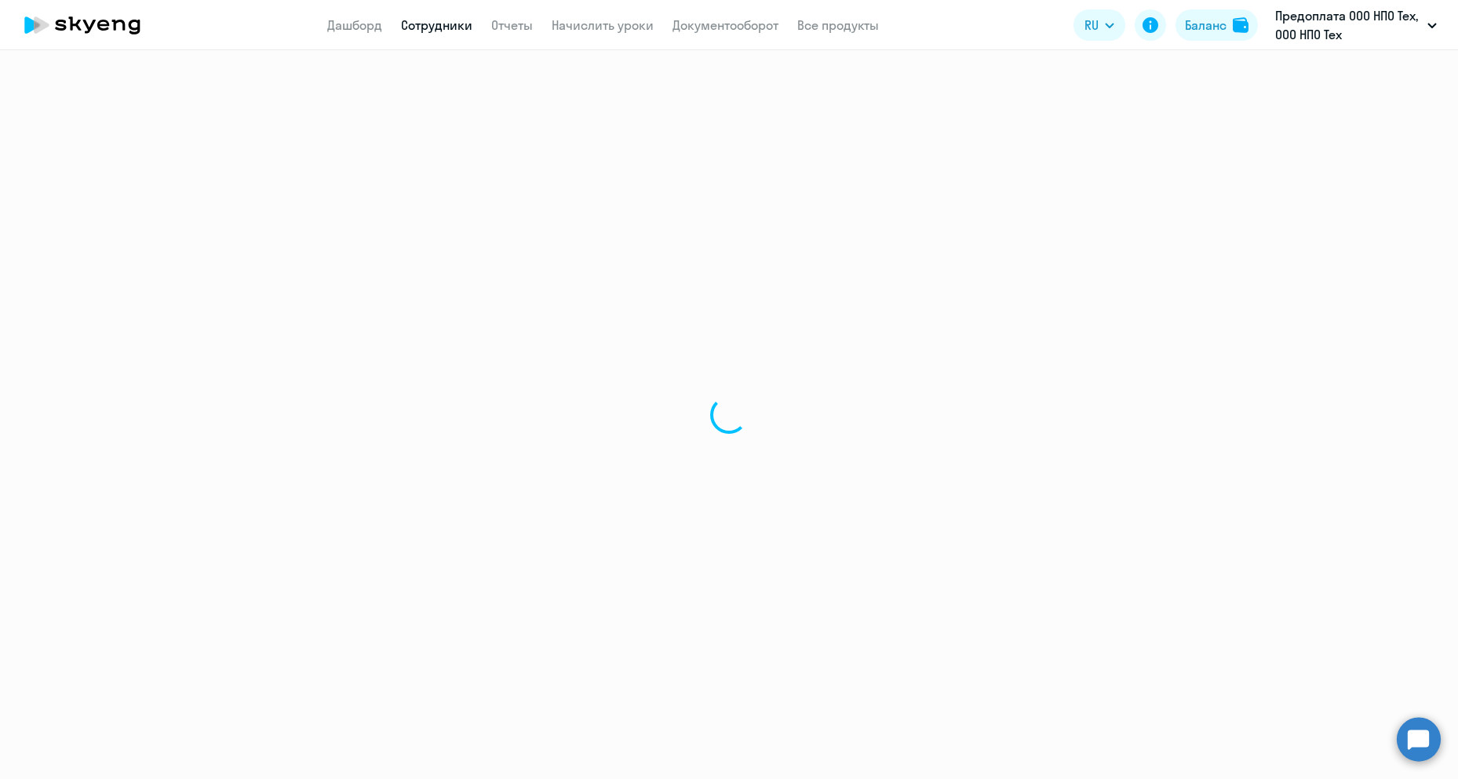
select select "english"
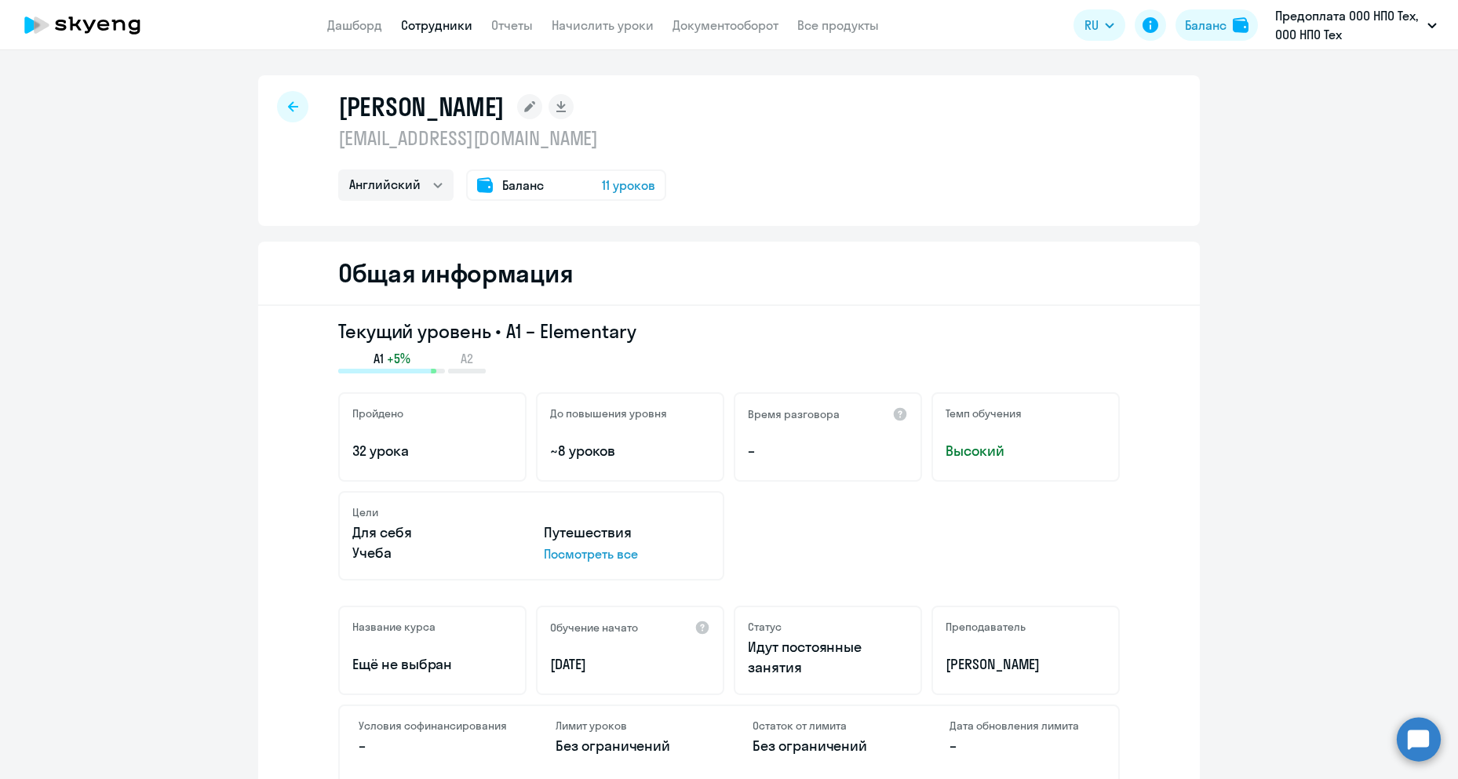
click at [295, 104] on div at bounding box center [292, 106] width 31 height 31
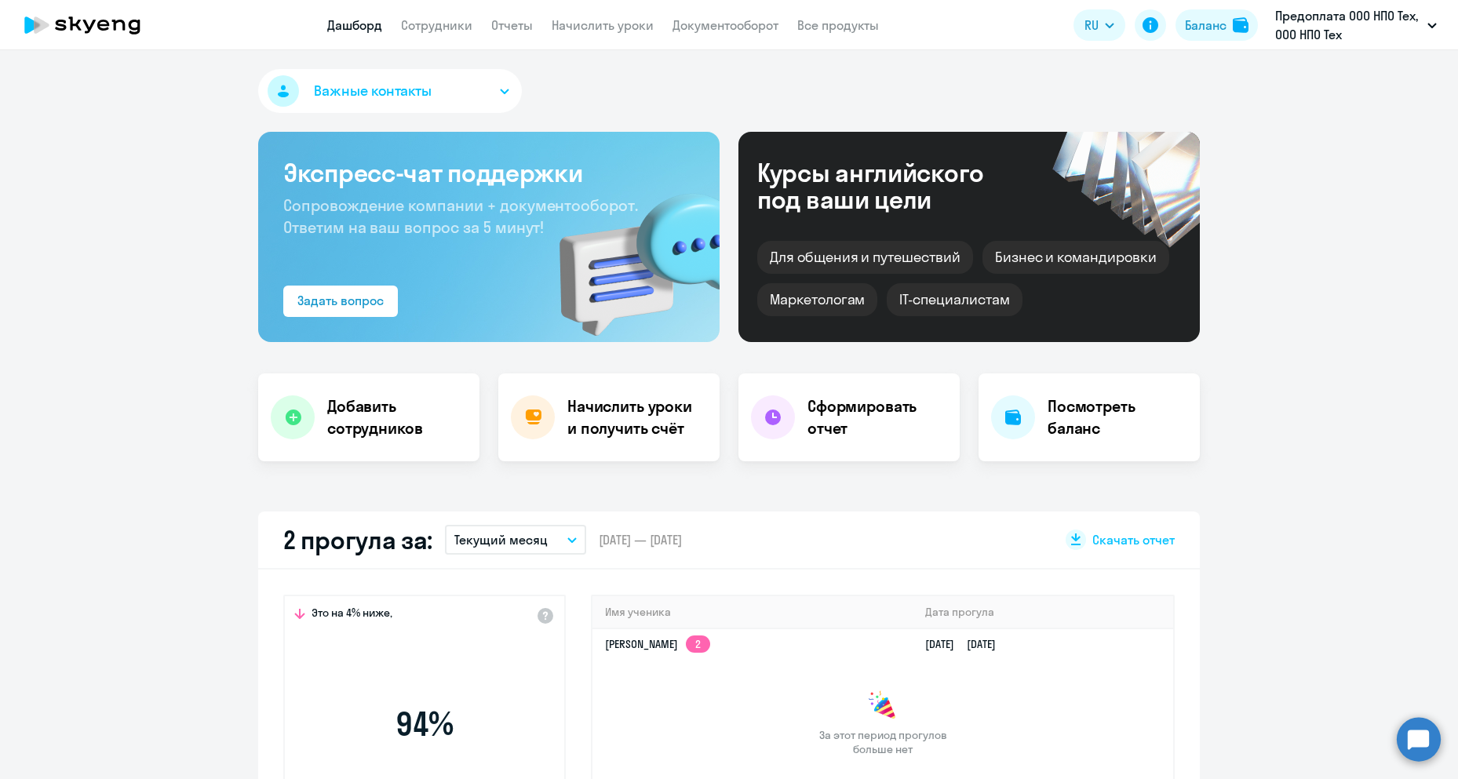
select select "30"
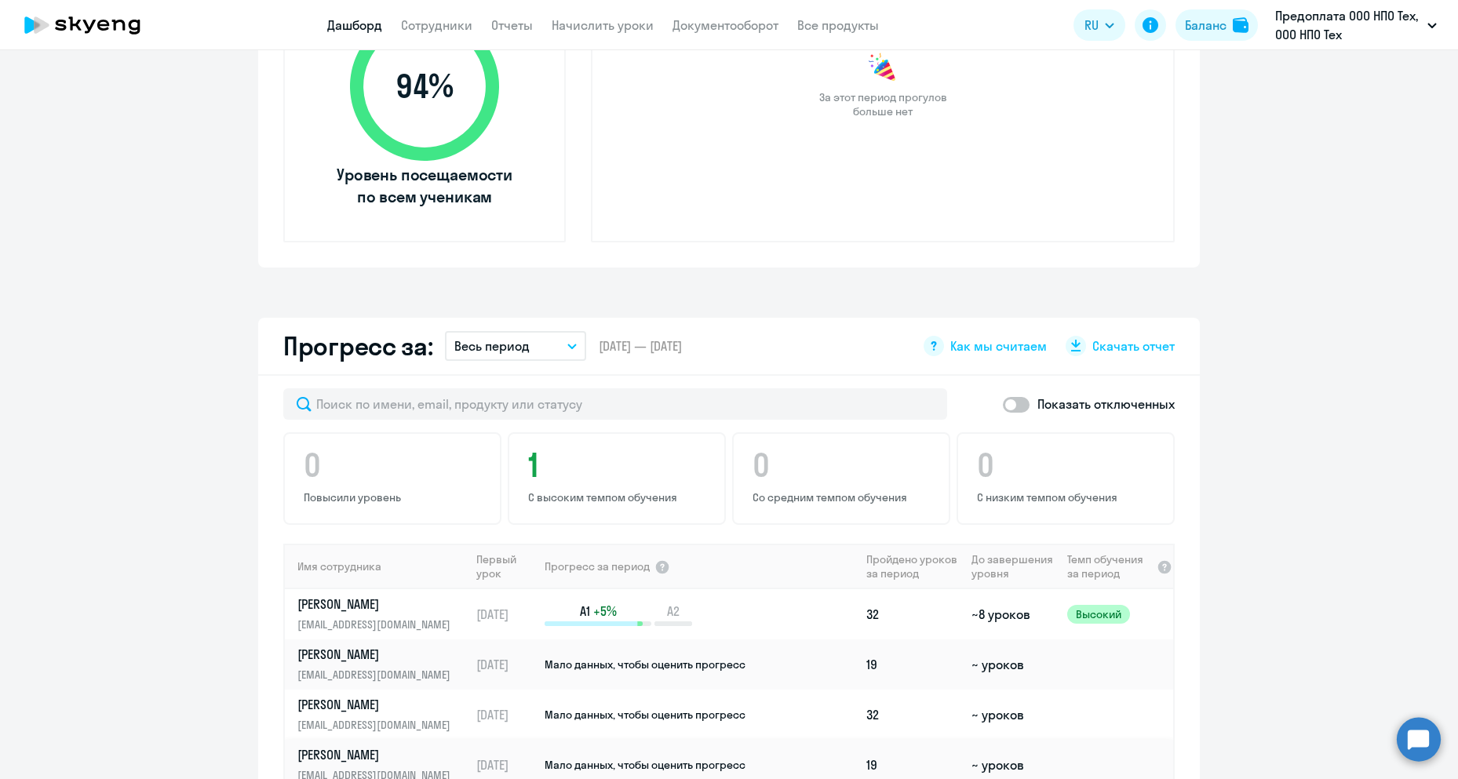
scroll to position [78, 0]
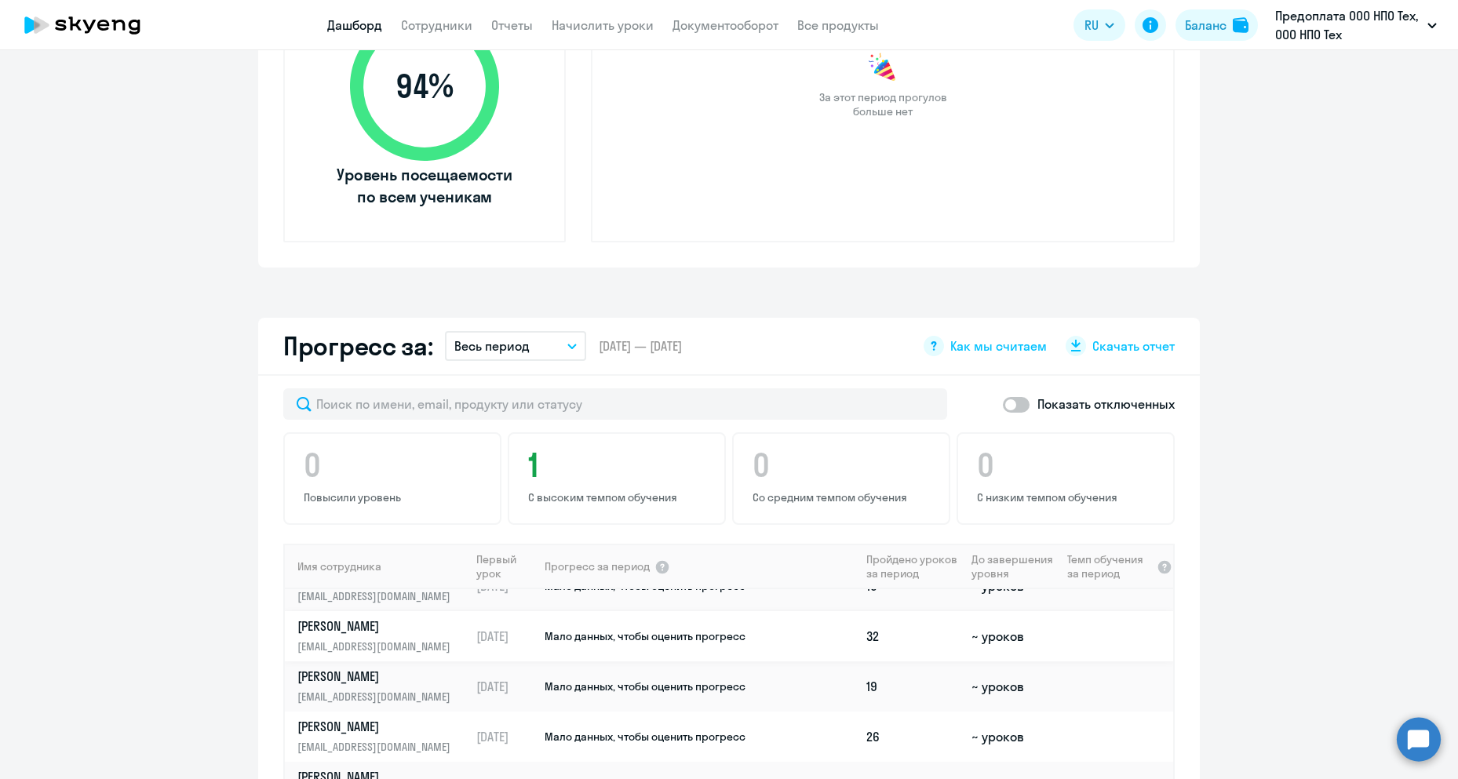
click at [355, 636] on link "[PERSON_NAME] [PERSON_NAME][EMAIL_ADDRESS][DOMAIN_NAME]" at bounding box center [383, 637] width 172 height 38
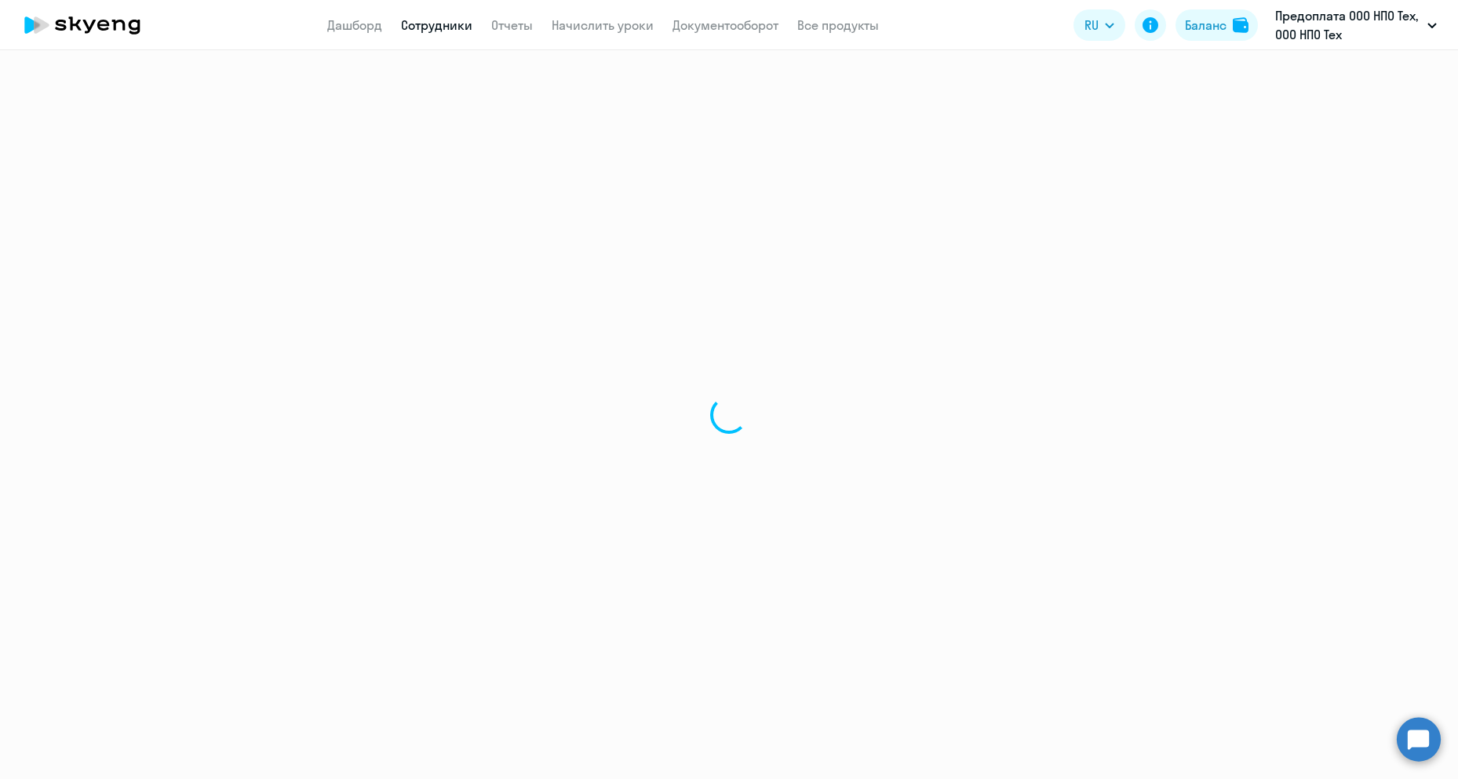
select select "english"
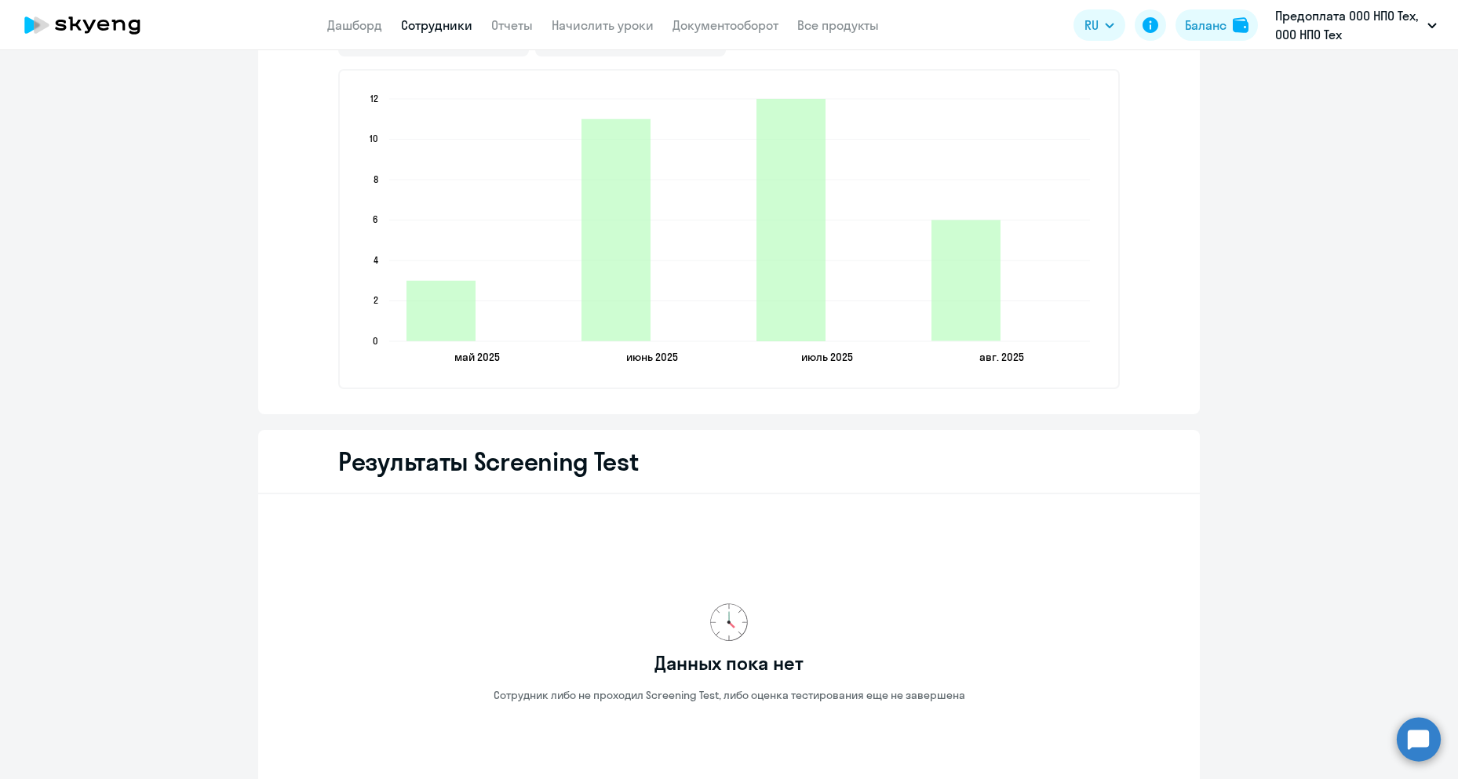
scroll to position [2197, 0]
